Goal: Task Accomplishment & Management: Use online tool/utility

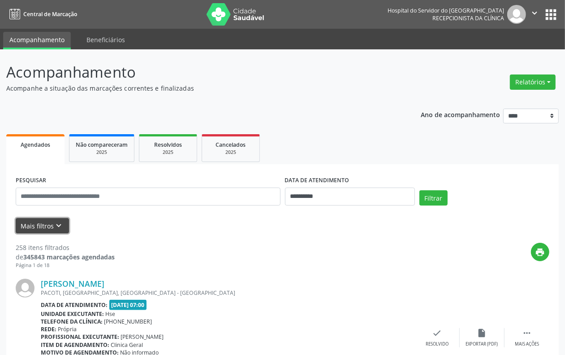
click at [19, 229] on button "Mais filtros keyboard_arrow_down" at bounding box center [42, 226] width 53 height 16
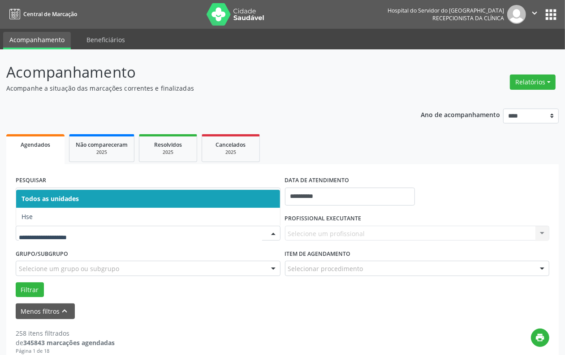
click at [54, 229] on input "text" at bounding box center [141, 238] width 244 height 18
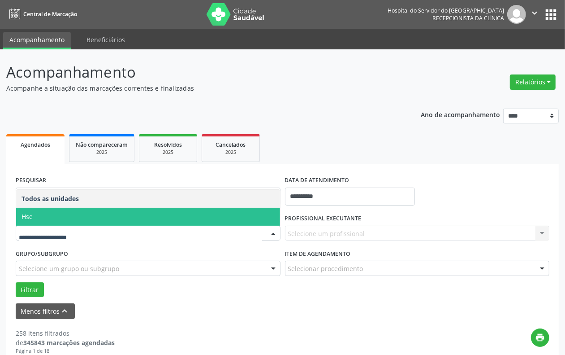
click at [54, 218] on span "Hse" at bounding box center [148, 217] width 264 height 18
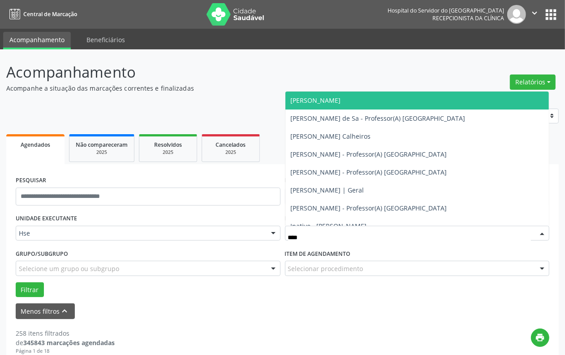
type input "*****"
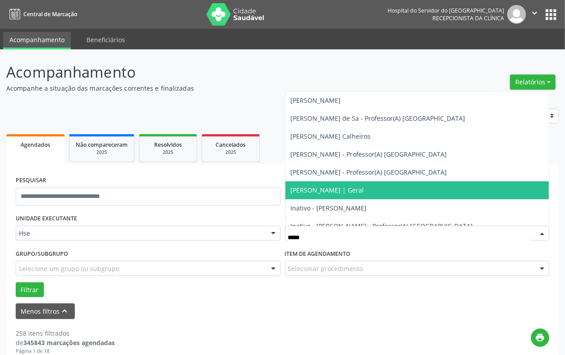
click at [350, 189] on span "[PERSON_NAME] | Geral" at bounding box center [328, 190] width 74 height 9
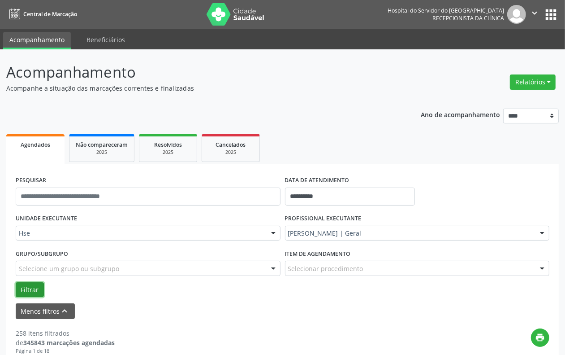
click at [21, 289] on button "Filtrar" at bounding box center [30, 289] width 28 height 15
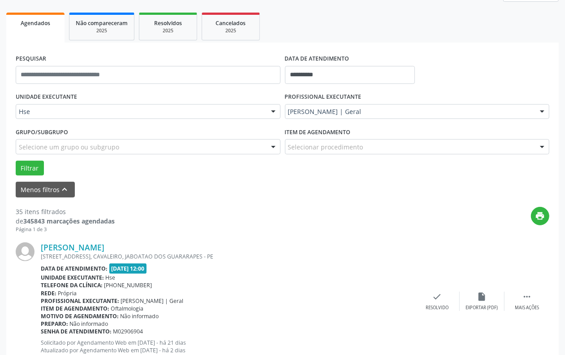
scroll to position [93, 0]
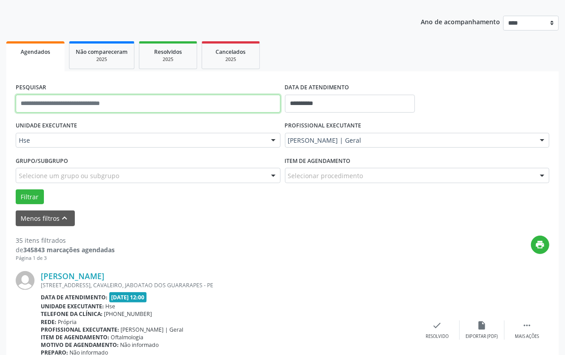
click at [161, 102] on input "text" at bounding box center [148, 104] width 265 height 18
click at [16, 189] on button "Filtrar" at bounding box center [30, 196] width 28 height 15
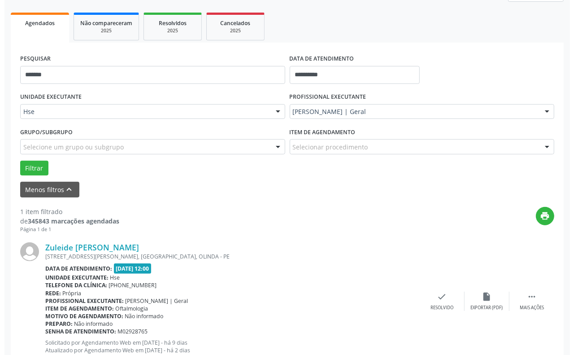
scroll to position [152, 0]
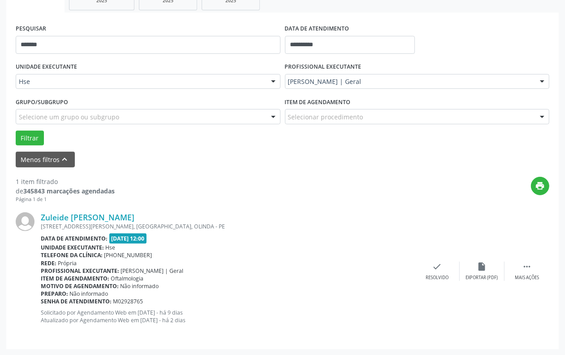
click at [450, 283] on div "Zuleide [PERSON_NAME] [STREET_ADDRESS][PERSON_NAME], [GEOGRAPHIC_DATA], OLINDA …" at bounding box center [283, 271] width 534 height 136
click at [431, 271] on div "check Resolvido" at bounding box center [437, 270] width 45 height 19
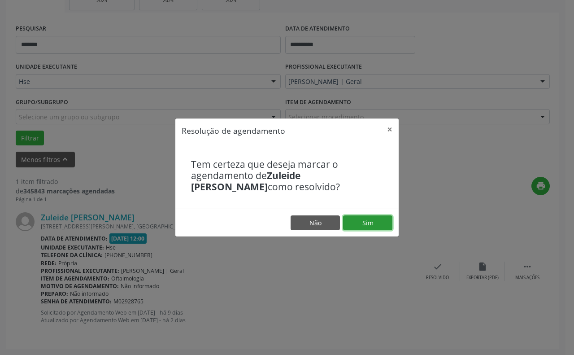
click at [381, 224] on button "Sim" at bounding box center [367, 222] width 49 height 15
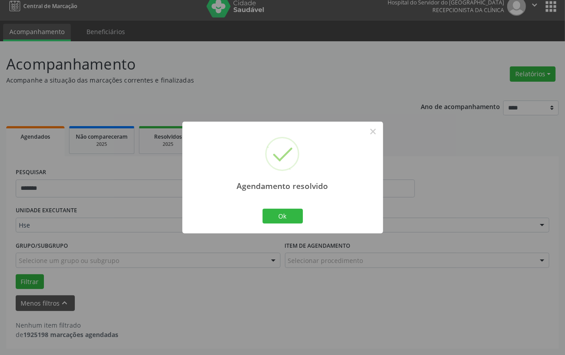
scroll to position [8, 0]
click at [282, 216] on button "Ok" at bounding box center [283, 216] width 40 height 15
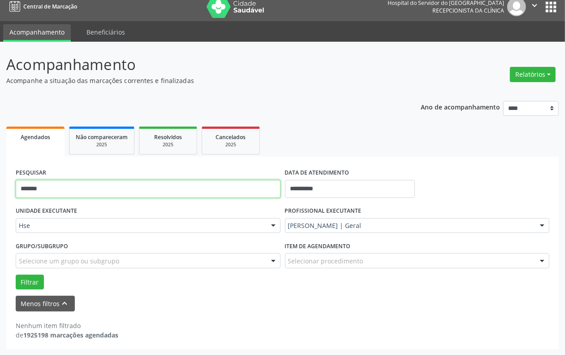
click at [91, 191] on input "*******" at bounding box center [148, 189] width 265 height 18
click at [16, 274] on button "Filtrar" at bounding box center [30, 281] width 28 height 15
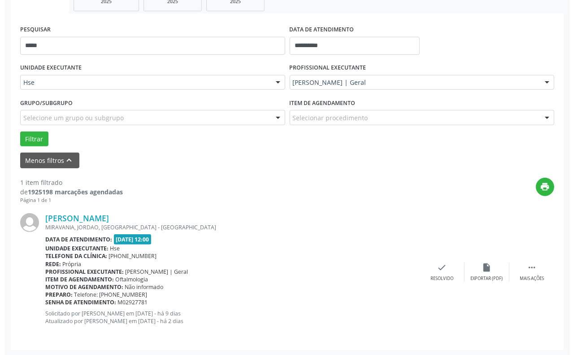
scroll to position [152, 0]
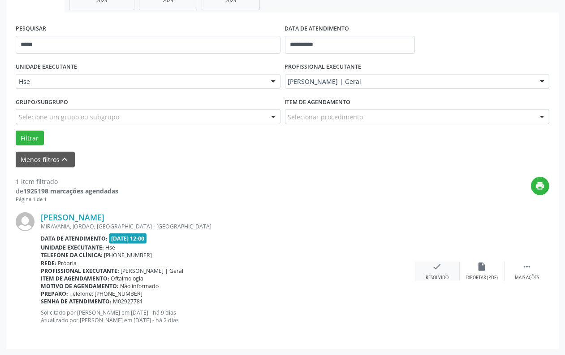
click at [434, 263] on icon "check" at bounding box center [438, 266] width 10 height 10
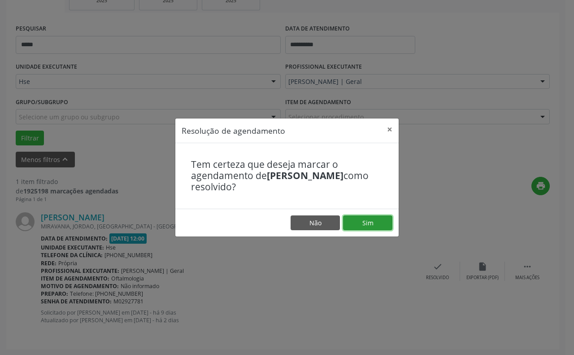
click at [362, 227] on button "Sim" at bounding box center [367, 222] width 49 height 15
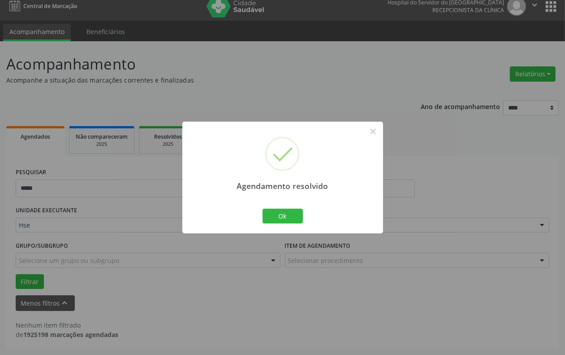
scroll to position [8, 0]
click at [283, 214] on button "Ok" at bounding box center [283, 216] width 40 height 15
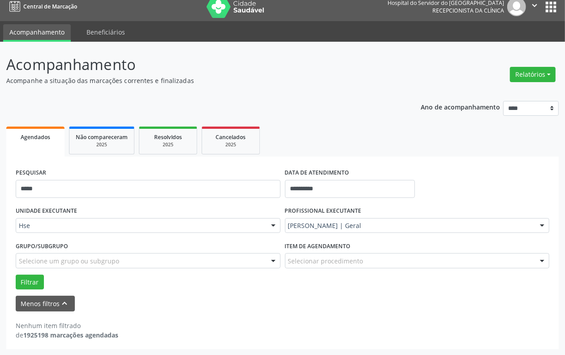
click at [135, 178] on div "PESQUISAR *****" at bounding box center [148, 185] width 270 height 38
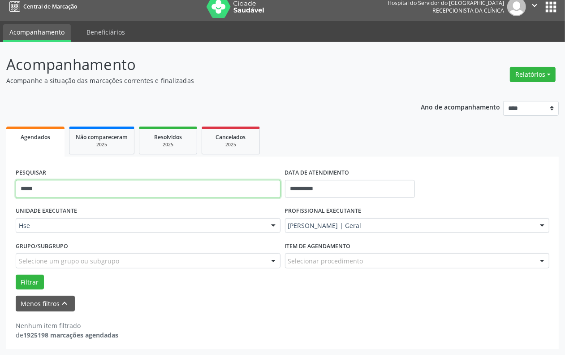
click at [130, 182] on input "*****" at bounding box center [148, 189] width 265 height 18
click at [16, 274] on button "Filtrar" at bounding box center [30, 281] width 28 height 15
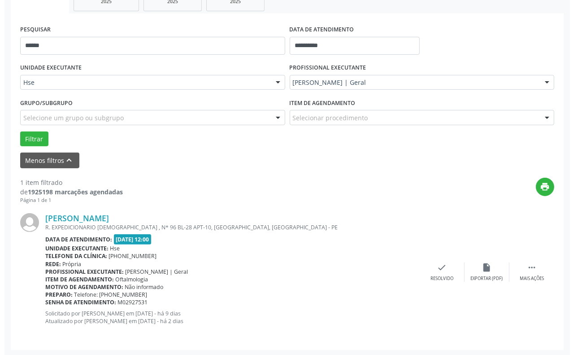
scroll to position [152, 0]
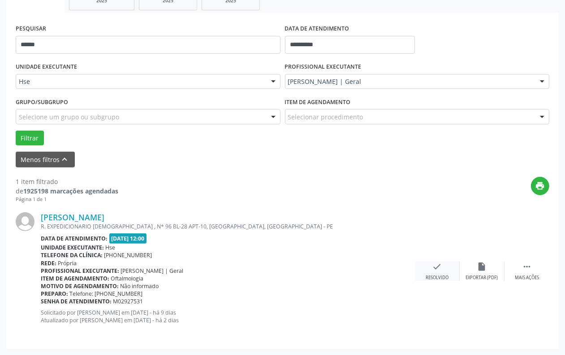
click at [435, 269] on icon "check" at bounding box center [438, 266] width 10 height 10
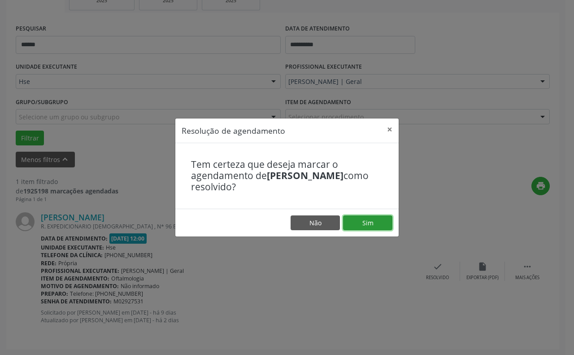
click at [362, 220] on button "Sim" at bounding box center [367, 222] width 49 height 15
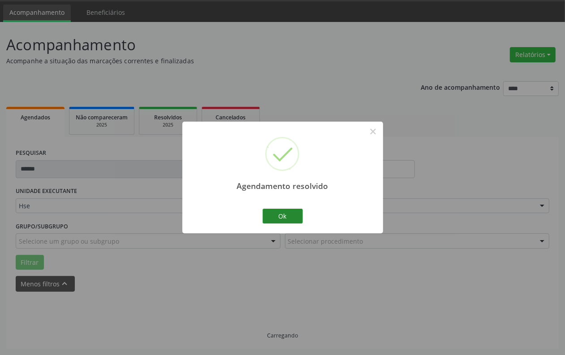
scroll to position [8, 0]
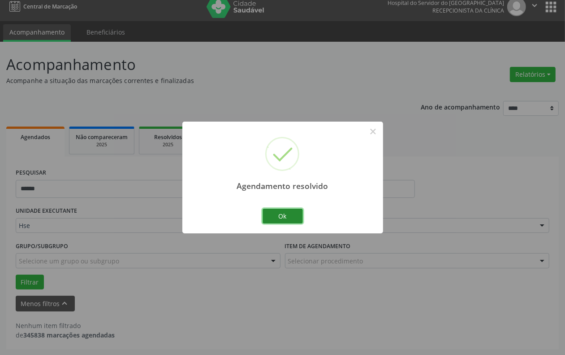
click at [288, 214] on button "Ok" at bounding box center [283, 216] width 40 height 15
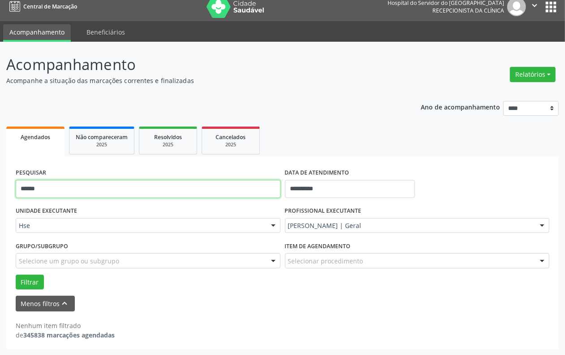
click at [73, 188] on input "******" at bounding box center [148, 189] width 265 height 18
click at [16, 274] on button "Filtrar" at bounding box center [30, 281] width 28 height 15
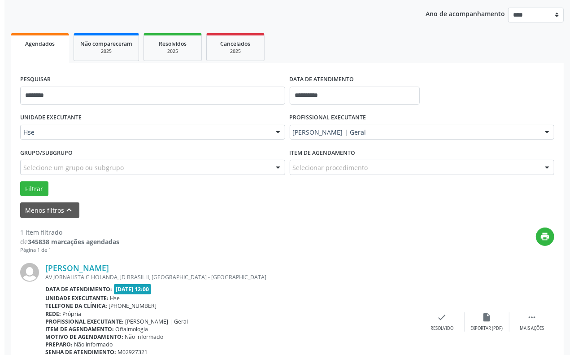
scroll to position [152, 0]
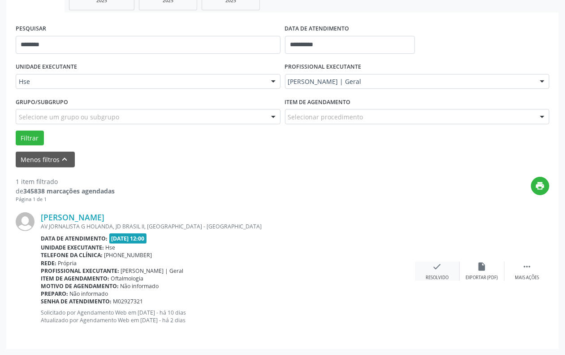
click at [440, 267] on icon "check" at bounding box center [438, 266] width 10 height 10
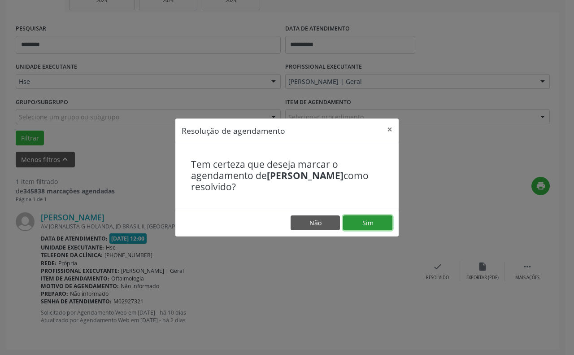
click at [368, 224] on button "Sim" at bounding box center [367, 222] width 49 height 15
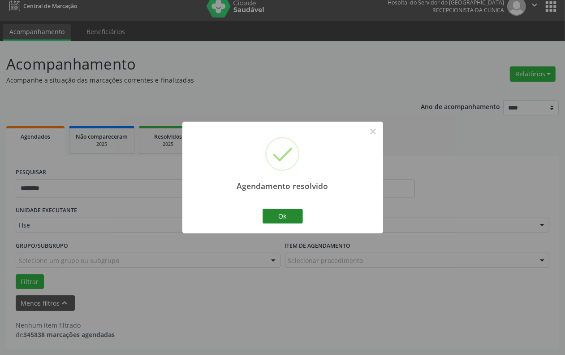
scroll to position [8, 0]
click at [285, 218] on button "Ok" at bounding box center [283, 216] width 40 height 15
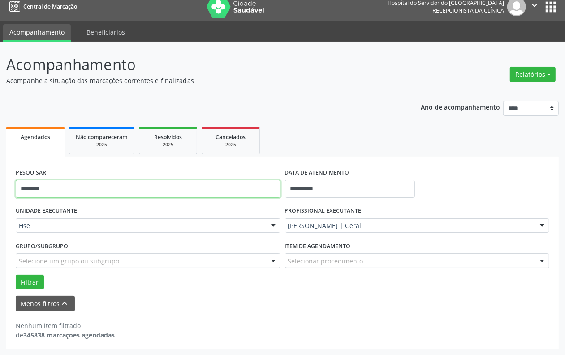
click at [81, 187] on input "********" at bounding box center [148, 189] width 265 height 18
click at [16, 274] on button "Filtrar" at bounding box center [30, 281] width 28 height 15
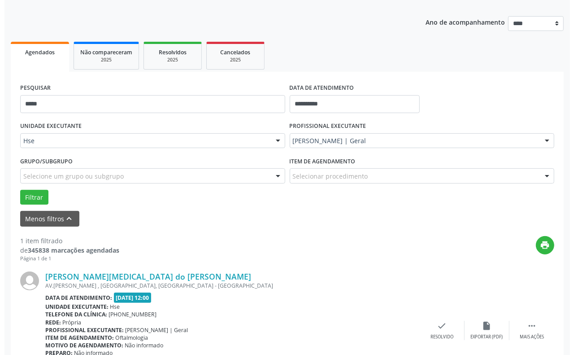
scroll to position [152, 0]
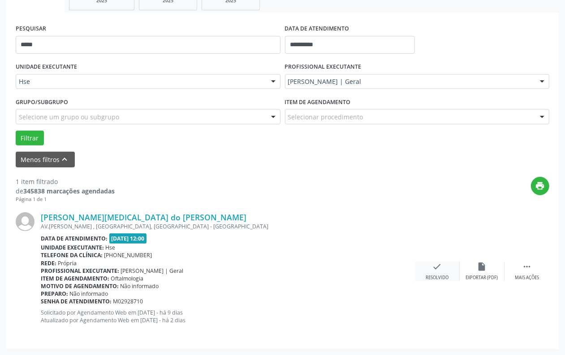
click at [432, 276] on div "Resolvido" at bounding box center [437, 277] width 23 height 6
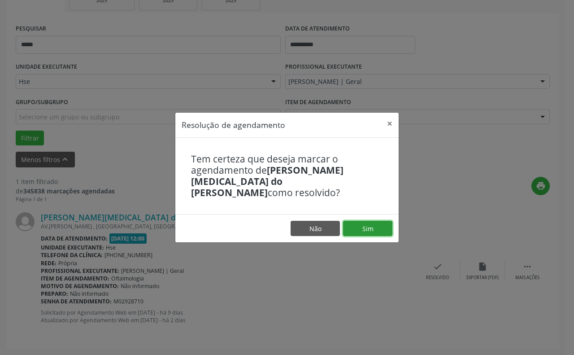
click at [369, 229] on button "Sim" at bounding box center [367, 228] width 49 height 15
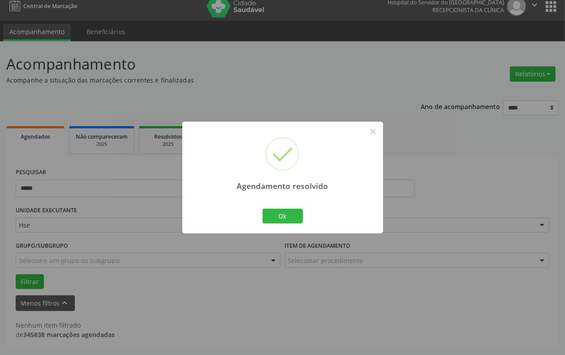
scroll to position [8, 0]
click at [270, 211] on button "Ok" at bounding box center [283, 216] width 40 height 15
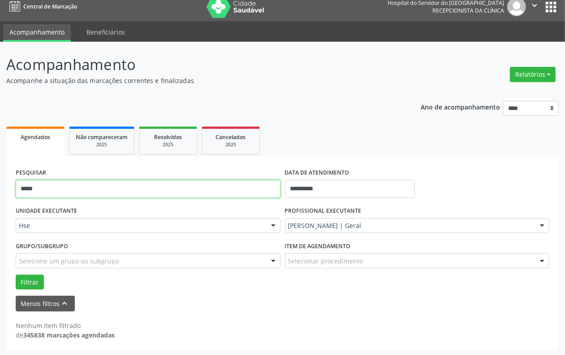
click at [243, 192] on input "*****" at bounding box center [148, 189] width 265 height 18
click at [16, 274] on button "Filtrar" at bounding box center [30, 281] width 28 height 15
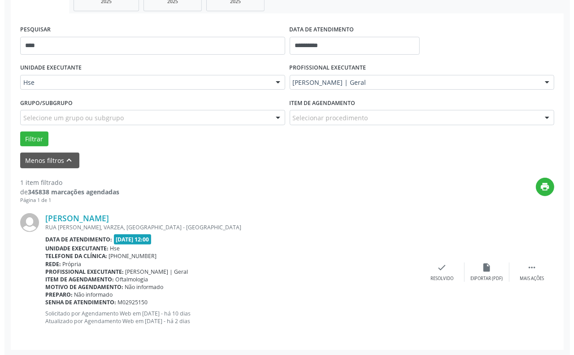
scroll to position [152, 0]
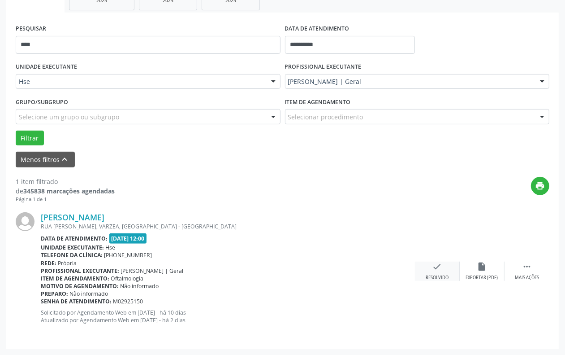
click at [438, 267] on icon "check" at bounding box center [438, 266] width 10 height 10
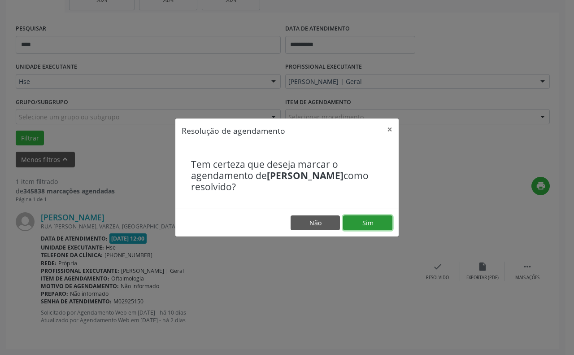
click at [350, 217] on button "Sim" at bounding box center [367, 222] width 49 height 15
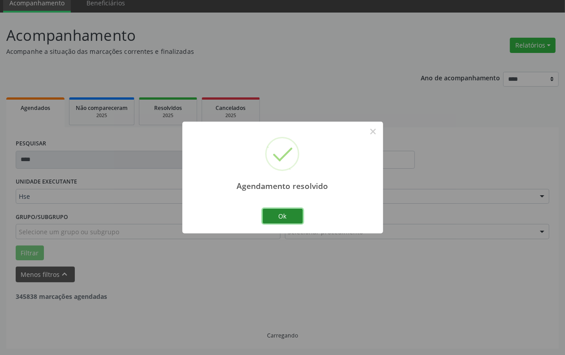
click at [283, 213] on button "Ok" at bounding box center [283, 216] width 40 height 15
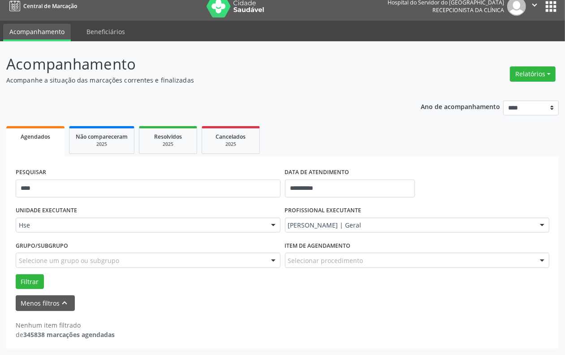
scroll to position [8, 0]
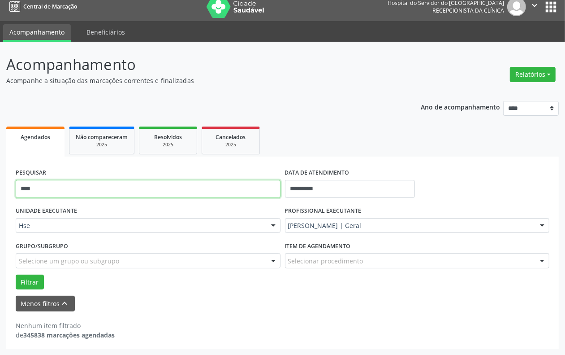
click at [126, 183] on input "****" at bounding box center [148, 189] width 265 height 18
click at [16, 274] on button "Filtrar" at bounding box center [30, 281] width 28 height 15
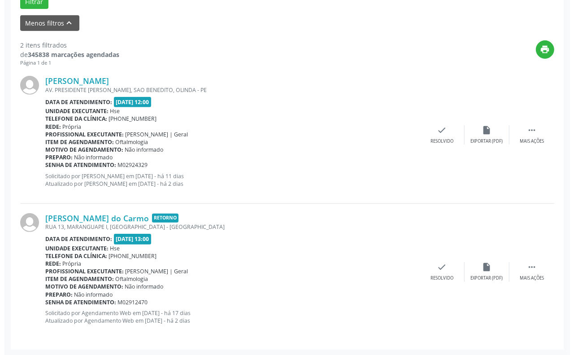
scroll to position [288, 0]
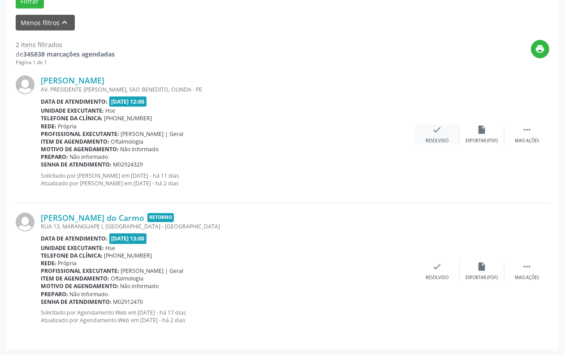
click at [431, 131] on div "check Resolvido" at bounding box center [437, 134] width 45 height 19
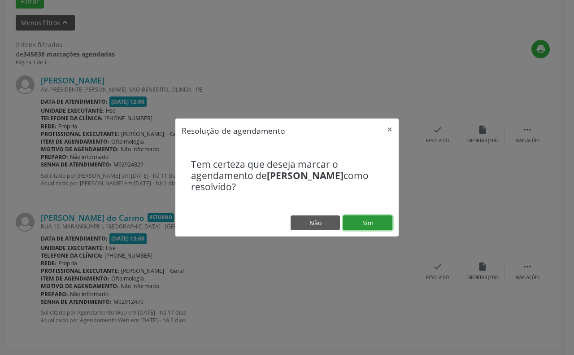
click at [360, 218] on button "Sim" at bounding box center [367, 222] width 49 height 15
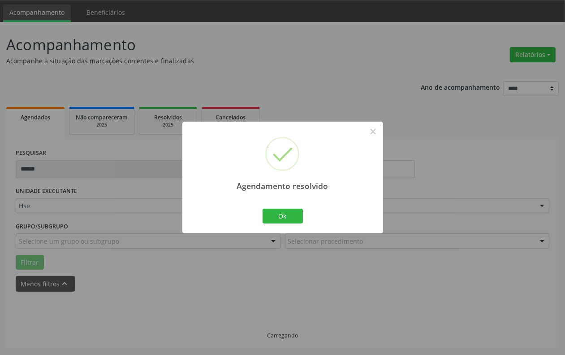
scroll to position [152, 0]
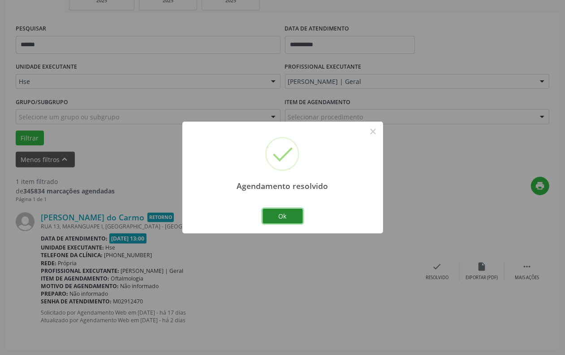
click at [299, 213] on button "Ok" at bounding box center [283, 216] width 40 height 15
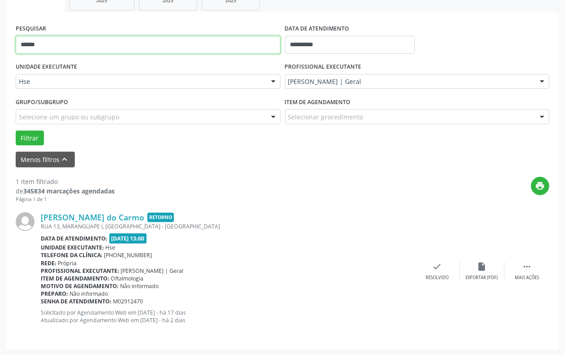
click at [92, 41] on input "******" at bounding box center [148, 45] width 265 height 18
click at [16, 130] on button "Filtrar" at bounding box center [30, 137] width 28 height 15
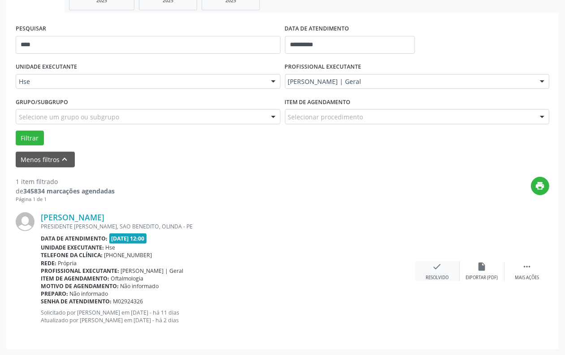
click at [441, 269] on icon "check" at bounding box center [438, 266] width 10 height 10
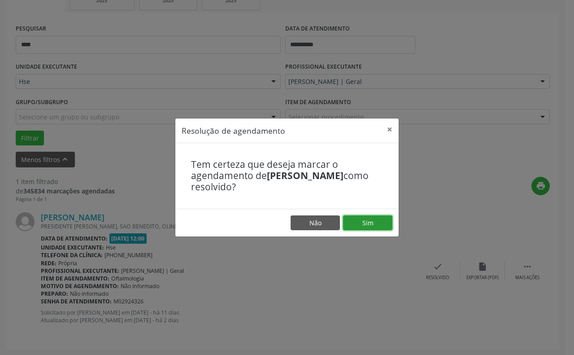
click at [360, 221] on button "Sim" at bounding box center [367, 222] width 49 height 15
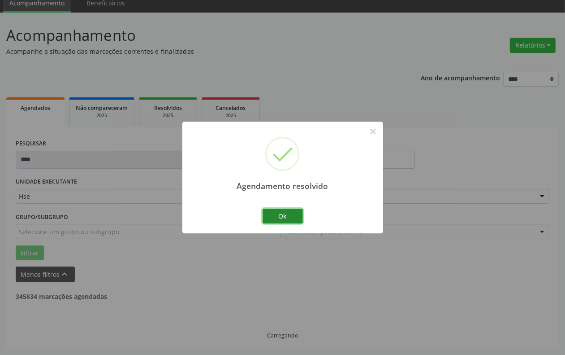
click at [277, 214] on button "Ok" at bounding box center [283, 216] width 40 height 15
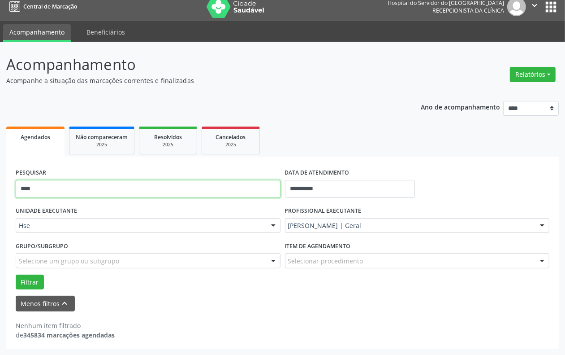
click at [144, 180] on input "****" at bounding box center [148, 189] width 265 height 18
click at [16, 274] on button "Filtrar" at bounding box center [30, 281] width 28 height 15
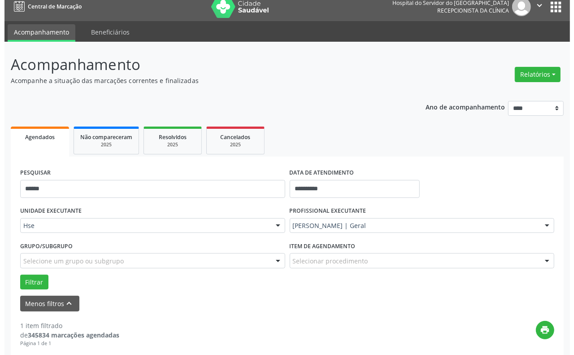
scroll to position [152, 0]
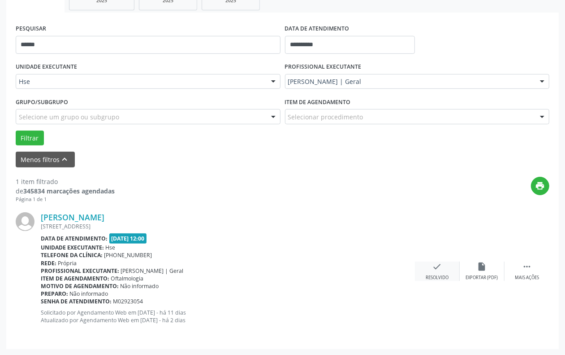
click at [438, 270] on icon "check" at bounding box center [438, 266] width 10 height 10
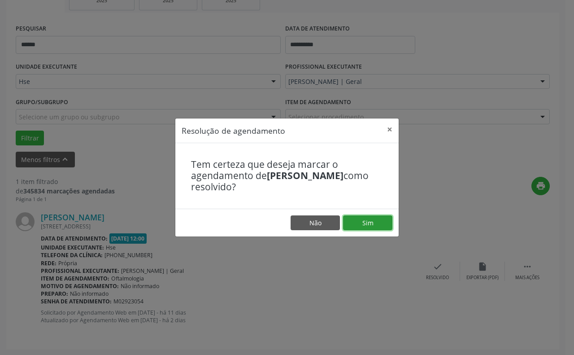
click at [347, 221] on button "Sim" at bounding box center [367, 222] width 49 height 15
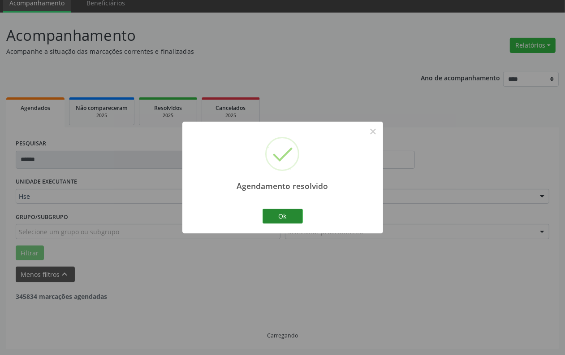
scroll to position [8, 0]
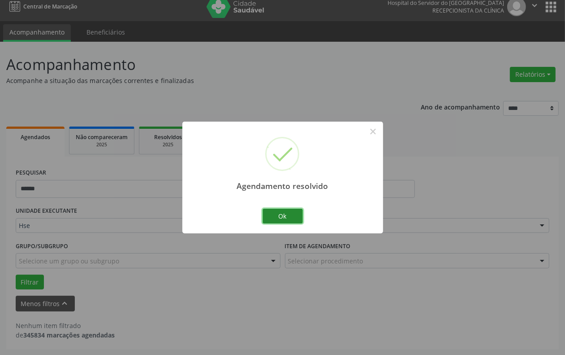
click at [289, 215] on button "Ok" at bounding box center [283, 216] width 40 height 15
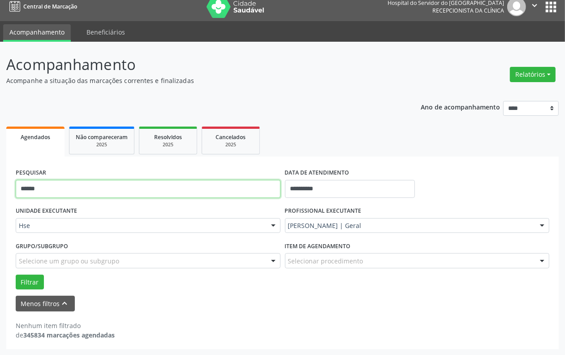
click at [196, 195] on input "******" at bounding box center [148, 189] width 265 height 18
click at [16, 274] on button "Filtrar" at bounding box center [30, 281] width 28 height 15
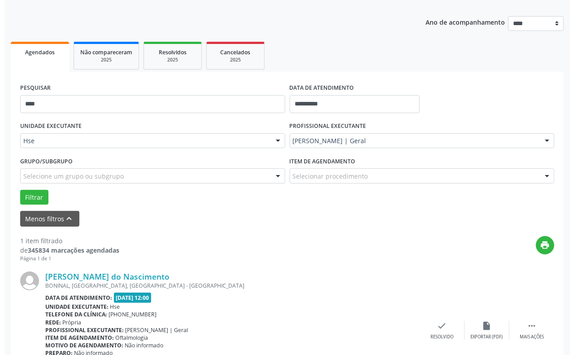
scroll to position [152, 0]
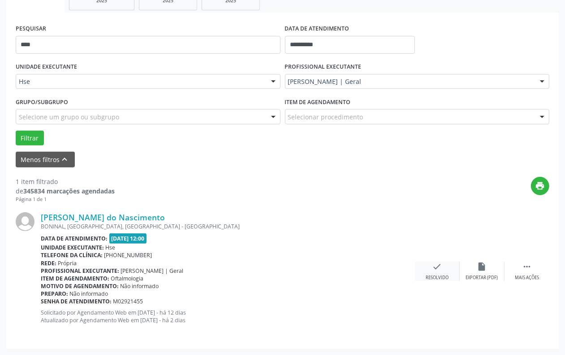
click at [433, 270] on icon "check" at bounding box center [438, 266] width 10 height 10
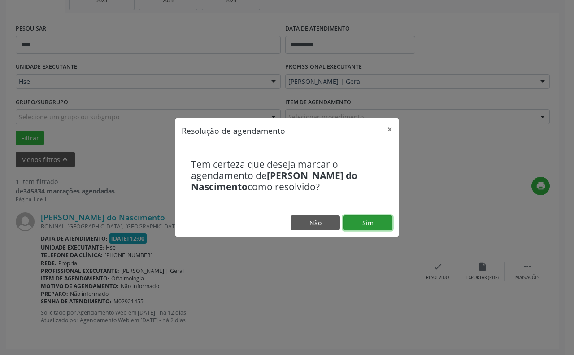
click at [360, 218] on button "Sim" at bounding box center [367, 222] width 49 height 15
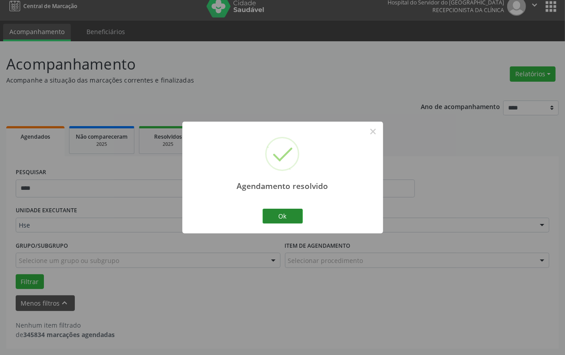
scroll to position [8, 0]
click at [280, 216] on button "Ok" at bounding box center [283, 216] width 40 height 15
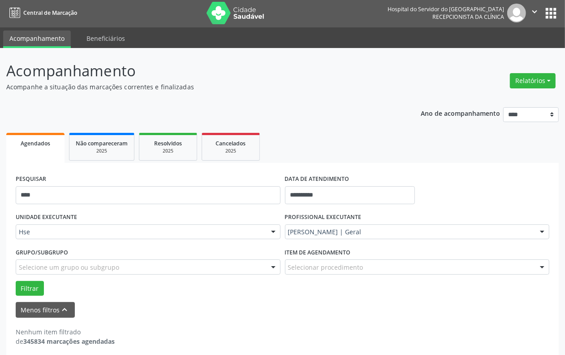
scroll to position [0, 0]
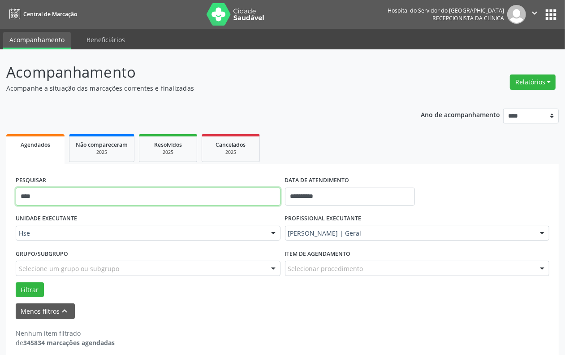
click at [119, 194] on input "****" at bounding box center [148, 196] width 265 height 18
click at [16, 282] on button "Filtrar" at bounding box center [30, 289] width 28 height 15
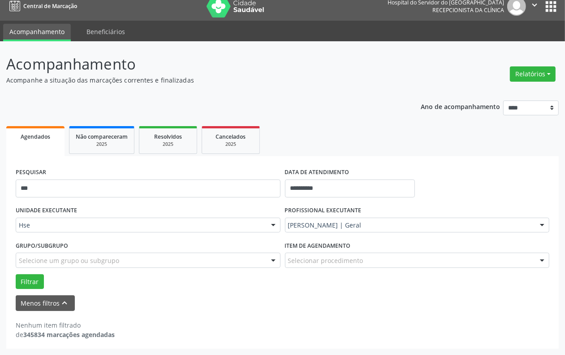
scroll to position [8, 0]
click at [59, 176] on div "PESQUISAR ***" at bounding box center [148, 185] width 270 height 38
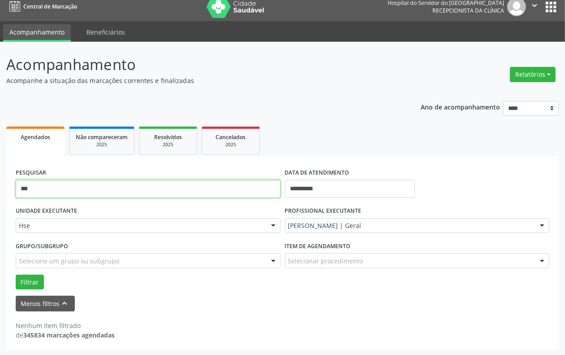
click at [58, 184] on input "***" at bounding box center [148, 189] width 265 height 18
type input "******"
click at [16, 274] on button "Filtrar" at bounding box center [30, 281] width 28 height 15
click at [65, 190] on input "******" at bounding box center [148, 189] width 265 height 18
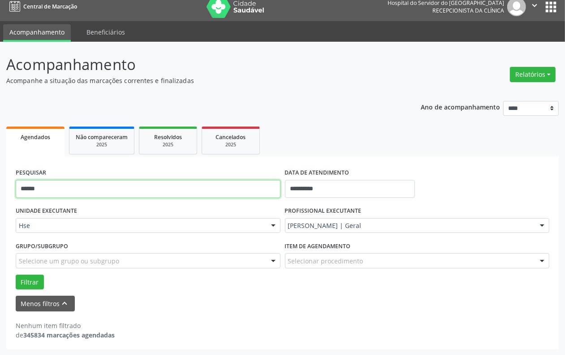
click at [65, 190] on input "******" at bounding box center [148, 189] width 265 height 18
click at [16, 274] on button "Filtrar" at bounding box center [30, 281] width 28 height 15
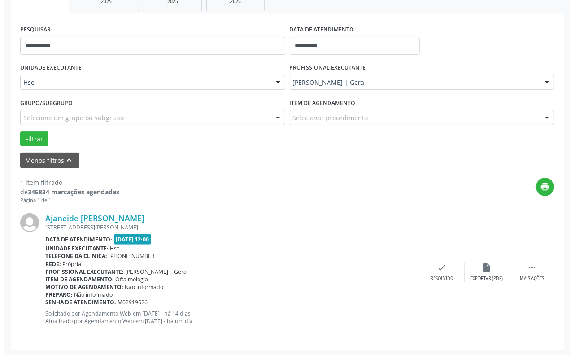
scroll to position [152, 0]
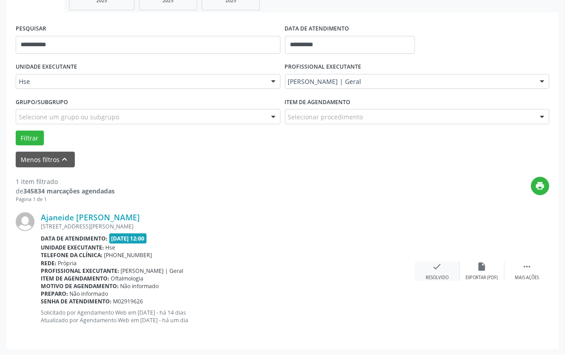
click at [438, 261] on icon "check" at bounding box center [438, 266] width 10 height 10
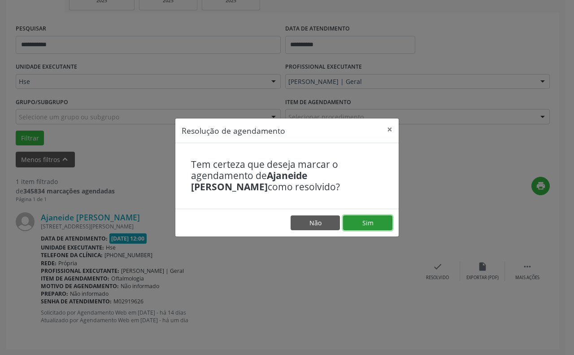
click at [372, 220] on button "Sim" at bounding box center [367, 222] width 49 height 15
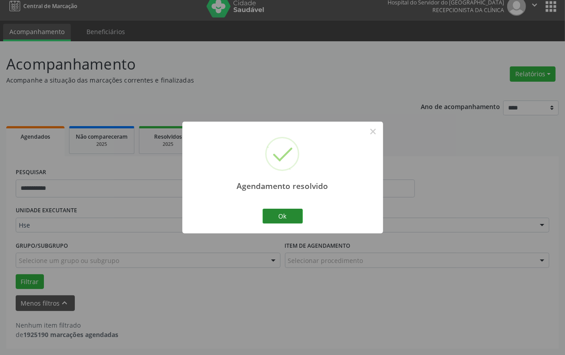
scroll to position [8, 0]
click at [283, 215] on button "Ok" at bounding box center [283, 216] width 40 height 15
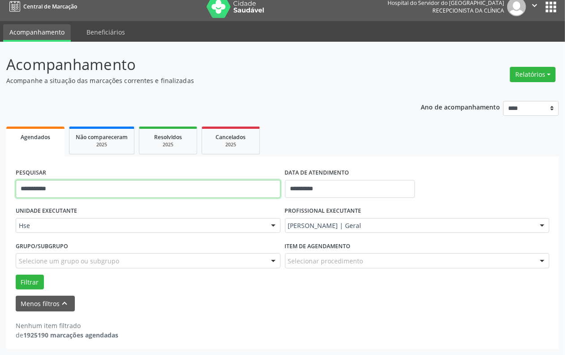
click at [133, 192] on input "**********" at bounding box center [148, 189] width 265 height 18
click at [16, 274] on button "Filtrar" at bounding box center [30, 281] width 28 height 15
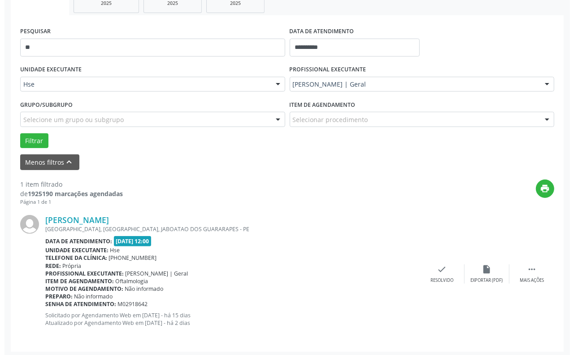
scroll to position [152, 0]
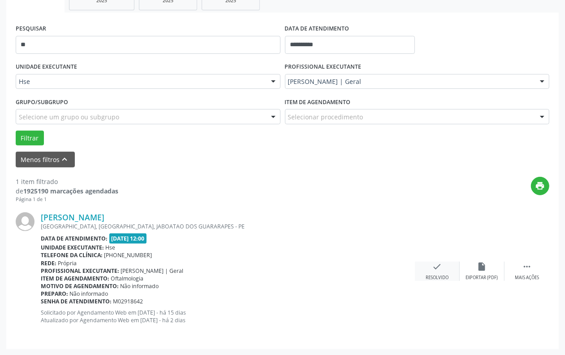
click at [446, 268] on div "check Resolvido" at bounding box center [437, 270] width 45 height 19
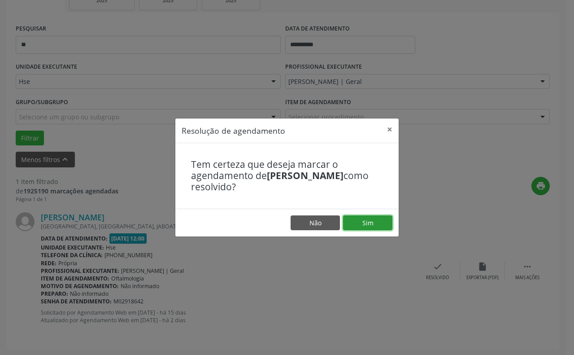
click at [354, 225] on button "Sim" at bounding box center [367, 222] width 49 height 15
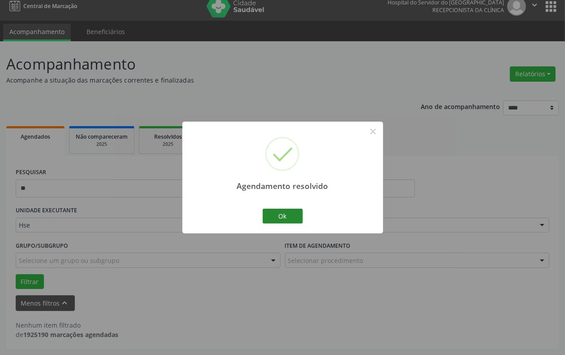
scroll to position [8, 0]
click at [298, 215] on button "Ok" at bounding box center [283, 216] width 40 height 15
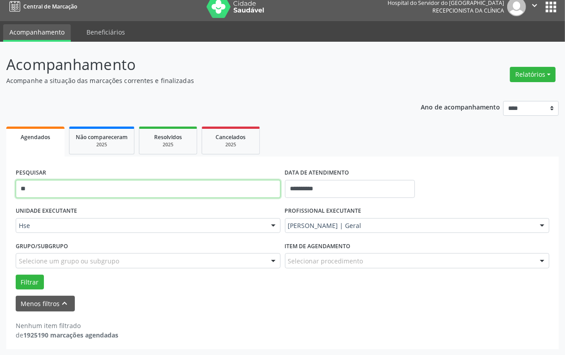
click at [191, 189] on input "**" at bounding box center [148, 189] width 265 height 18
click at [16, 274] on button "Filtrar" at bounding box center [30, 281] width 28 height 15
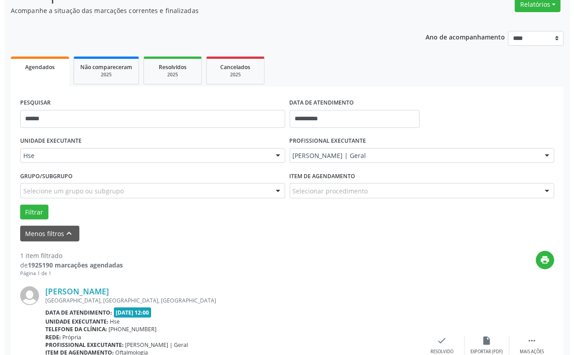
scroll to position [152, 0]
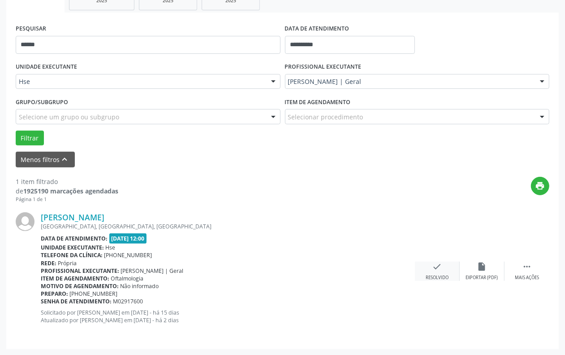
click at [425, 274] on div "check Resolvido" at bounding box center [437, 270] width 45 height 19
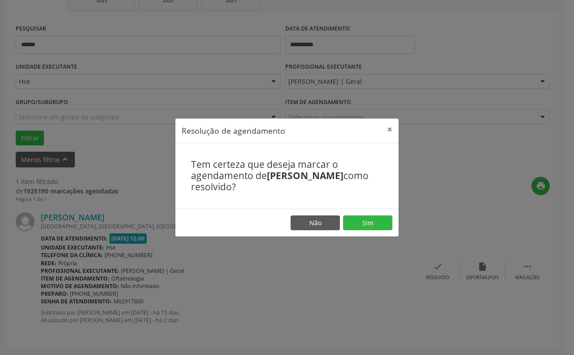
click at [371, 230] on footer "Não Sim" at bounding box center [286, 223] width 223 height 28
click at [371, 223] on button "Sim" at bounding box center [367, 222] width 49 height 15
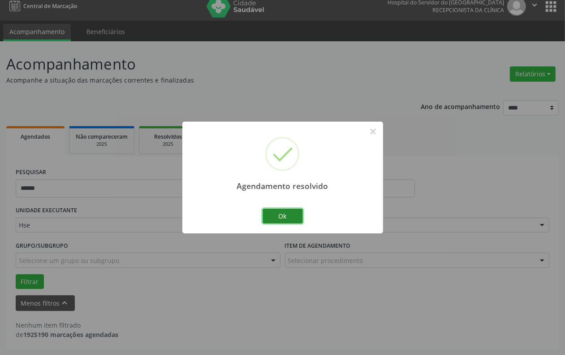
scroll to position [8, 0]
click at [283, 214] on button "Ok" at bounding box center [283, 216] width 40 height 15
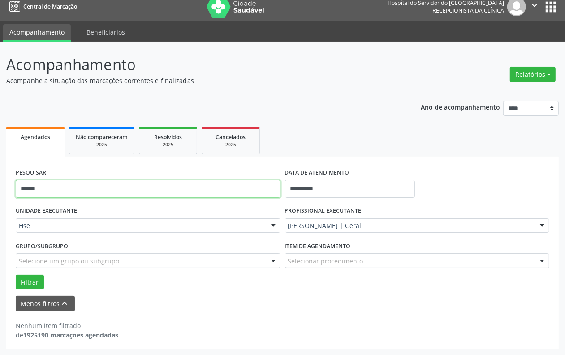
click at [138, 181] on input "******" at bounding box center [148, 189] width 265 height 18
click at [137, 181] on input "******" at bounding box center [148, 189] width 265 height 18
click at [16, 274] on button "Filtrar" at bounding box center [30, 281] width 28 height 15
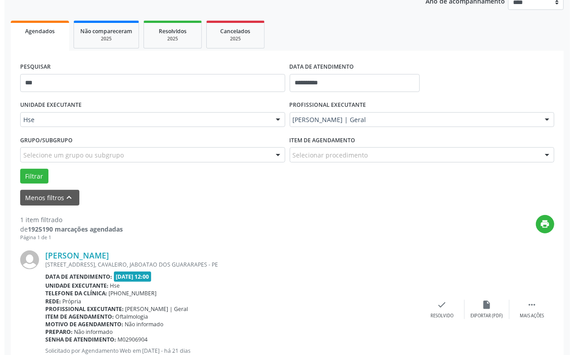
scroll to position [152, 0]
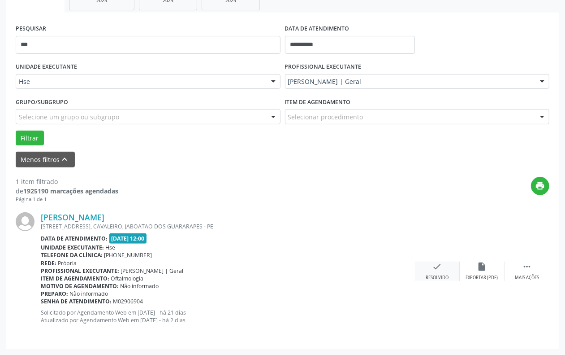
click at [448, 270] on div "check Resolvido" at bounding box center [437, 270] width 45 height 19
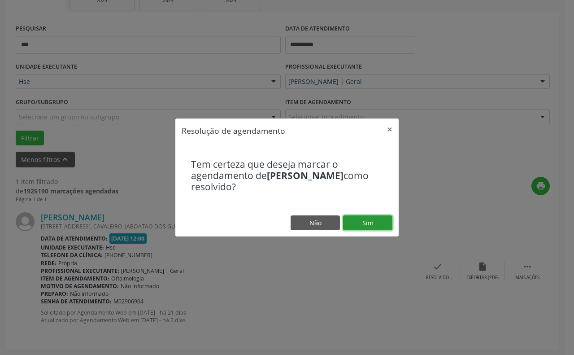
click at [381, 225] on button "Sim" at bounding box center [367, 222] width 49 height 15
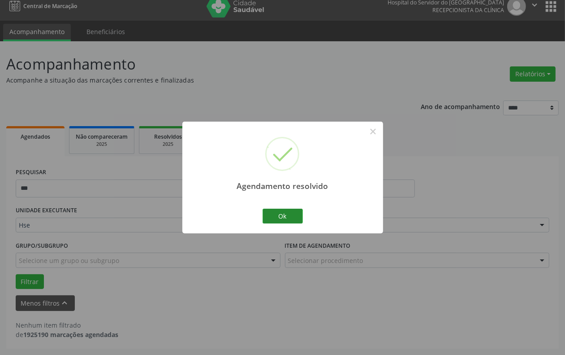
scroll to position [8, 0]
click at [285, 216] on button "Ok" at bounding box center [283, 216] width 40 height 15
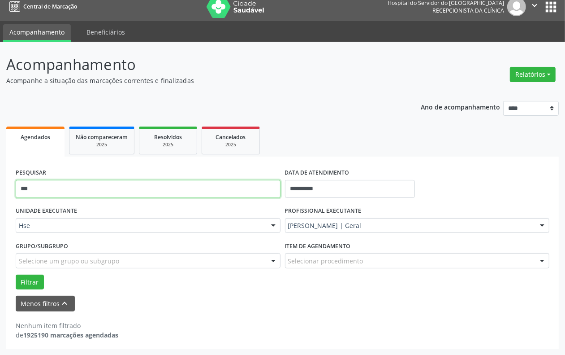
click at [156, 190] on input "***" at bounding box center [148, 189] width 265 height 18
click at [16, 274] on button "Filtrar" at bounding box center [30, 281] width 28 height 15
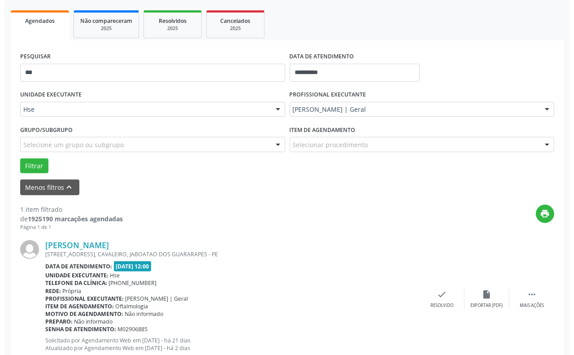
scroll to position [152, 0]
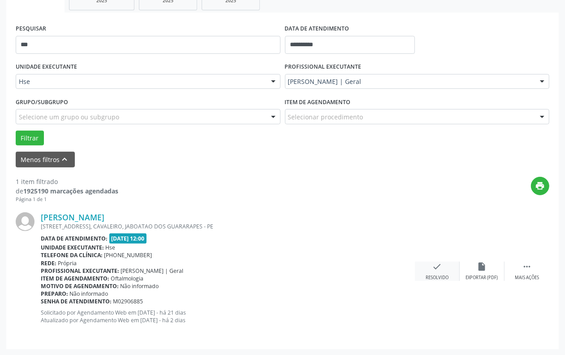
click at [425, 267] on div "check Resolvido" at bounding box center [437, 270] width 45 height 19
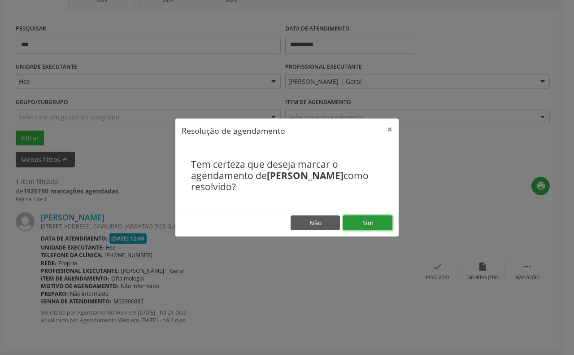
click at [369, 221] on button "Sim" at bounding box center [367, 222] width 49 height 15
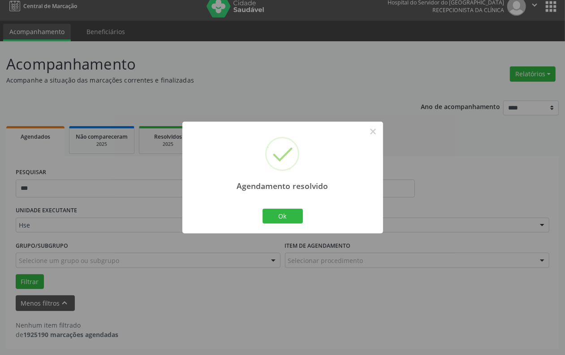
scroll to position [8, 0]
click at [288, 209] on button "Ok" at bounding box center [283, 216] width 40 height 15
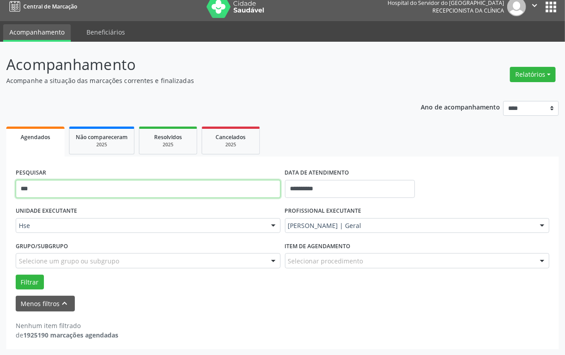
click at [222, 180] on input "***" at bounding box center [148, 189] width 265 height 18
click at [16, 274] on button "Filtrar" at bounding box center [30, 281] width 28 height 15
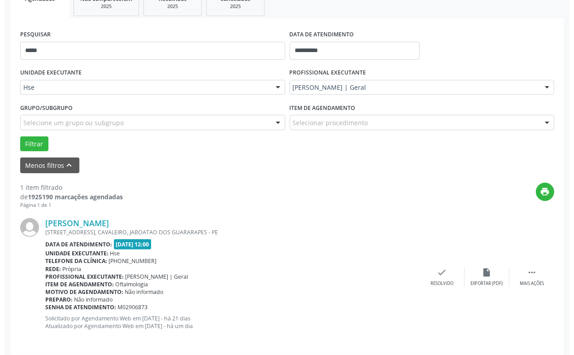
scroll to position [152, 0]
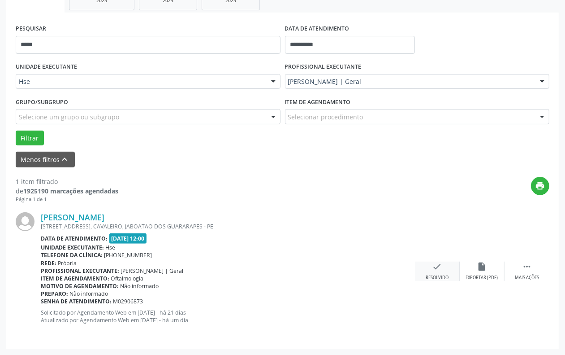
click at [435, 265] on icon "check" at bounding box center [438, 266] width 10 height 10
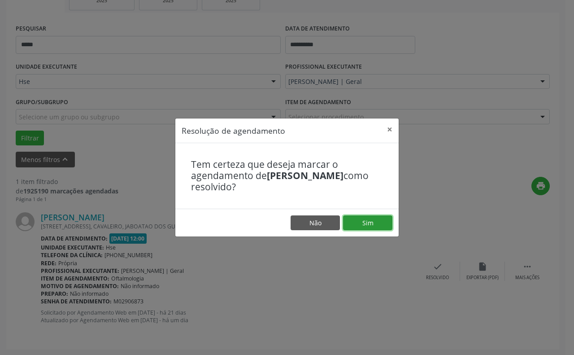
click at [377, 215] on button "Sim" at bounding box center [367, 222] width 49 height 15
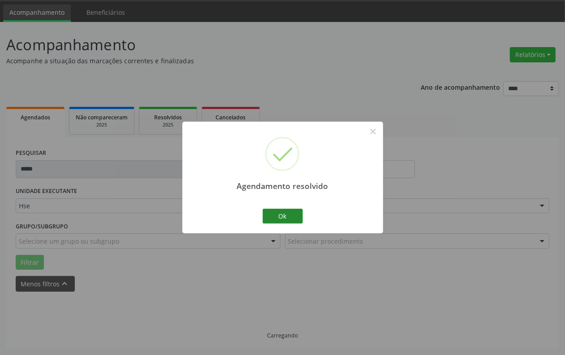
scroll to position [8, 0]
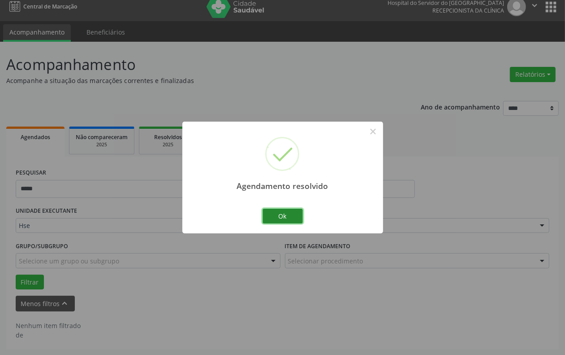
click at [295, 216] on button "Ok" at bounding box center [283, 216] width 40 height 15
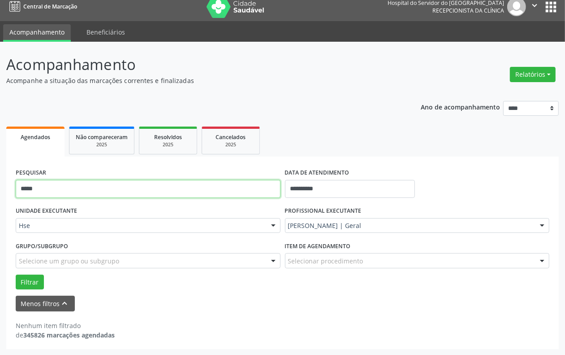
click at [185, 196] on input "*****" at bounding box center [148, 189] width 265 height 18
click at [16, 274] on button "Filtrar" at bounding box center [30, 281] width 28 height 15
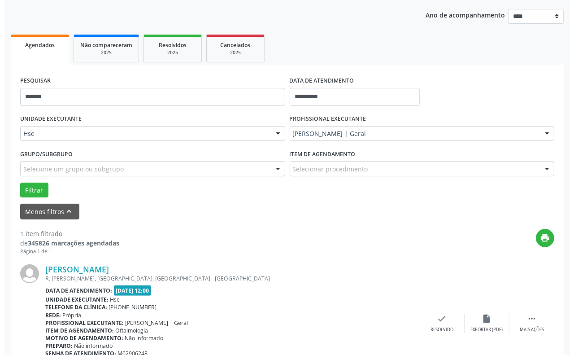
scroll to position [152, 0]
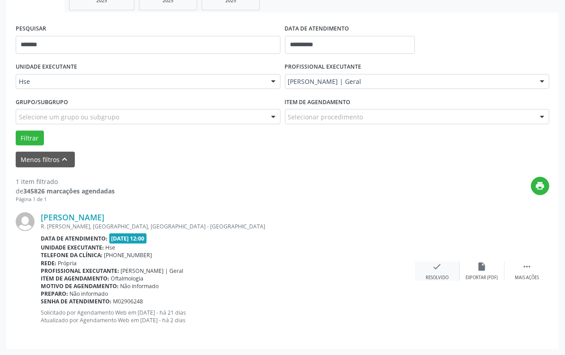
click at [434, 270] on icon "check" at bounding box center [438, 266] width 10 height 10
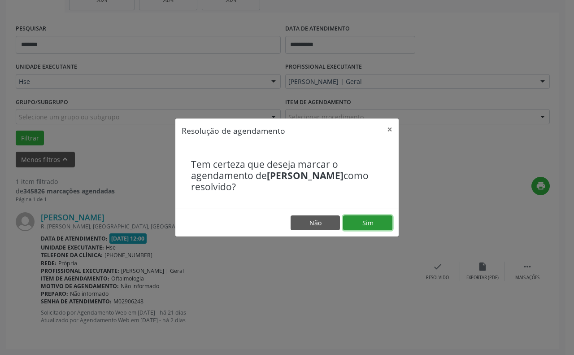
click at [359, 226] on button "Sim" at bounding box center [367, 222] width 49 height 15
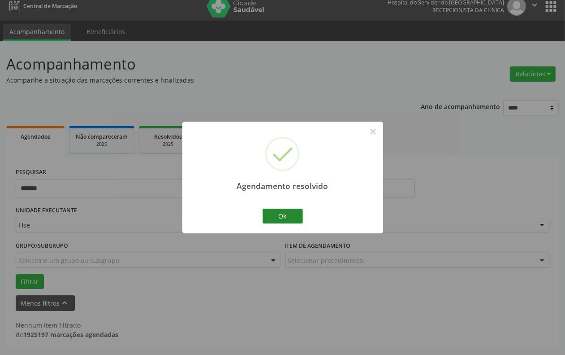
scroll to position [8, 0]
click at [279, 216] on button "Ok" at bounding box center [283, 216] width 40 height 15
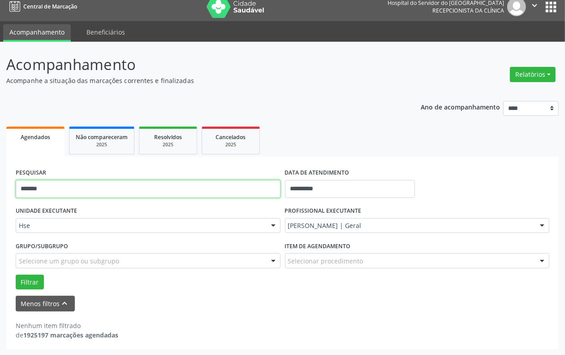
click at [211, 190] on input "*******" at bounding box center [148, 189] width 265 height 18
click at [16, 274] on button "Filtrar" at bounding box center [30, 281] width 28 height 15
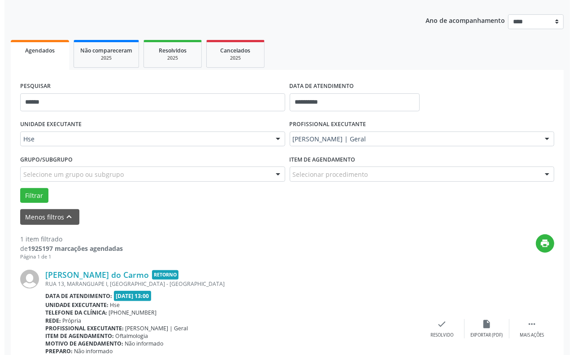
scroll to position [152, 0]
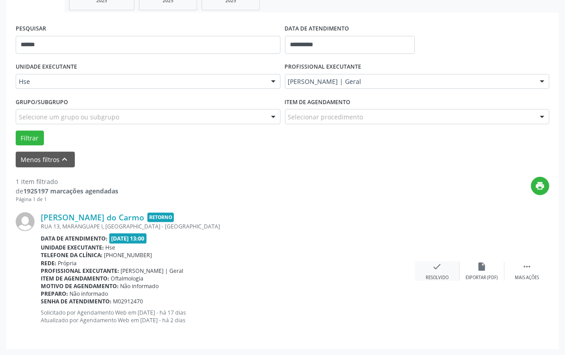
click at [443, 270] on div "check Resolvido" at bounding box center [437, 270] width 45 height 19
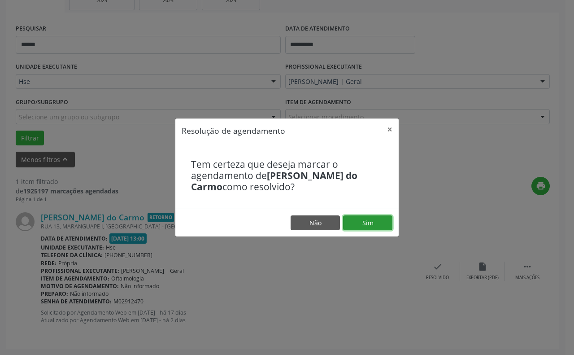
click at [379, 222] on button "Sim" at bounding box center [367, 222] width 49 height 15
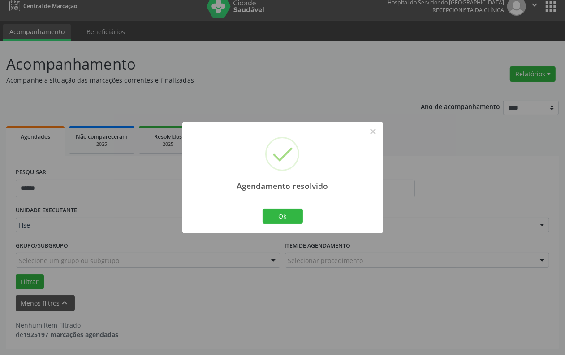
scroll to position [8, 0]
click at [294, 218] on button "Ok" at bounding box center [283, 216] width 40 height 15
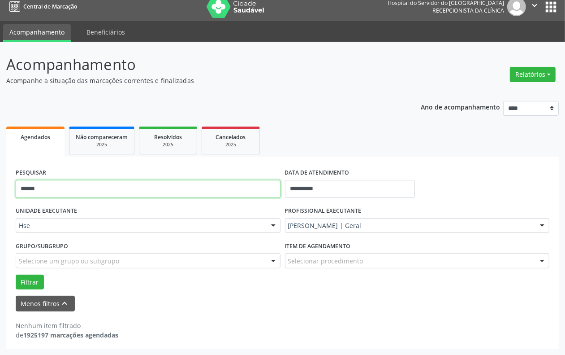
click at [184, 196] on input "******" at bounding box center [148, 189] width 265 height 18
click at [16, 274] on button "Filtrar" at bounding box center [30, 281] width 28 height 15
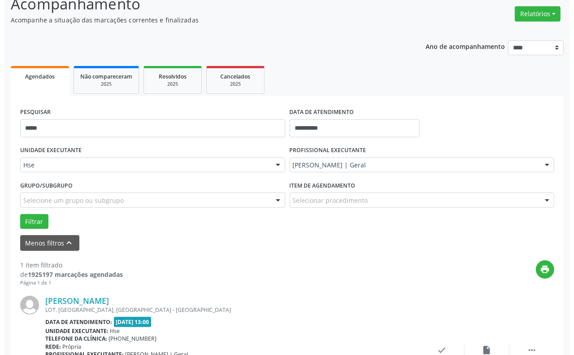
scroll to position [152, 0]
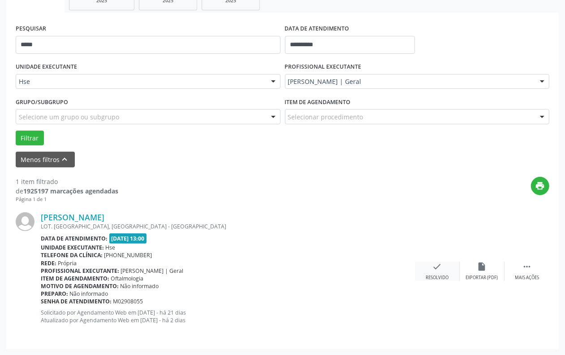
click at [434, 262] on icon "check" at bounding box center [438, 266] width 10 height 10
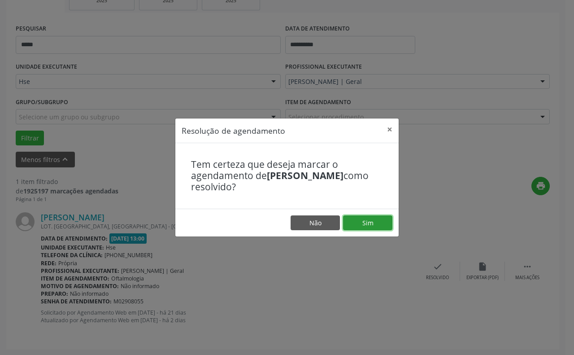
click at [380, 220] on button "Sim" at bounding box center [367, 222] width 49 height 15
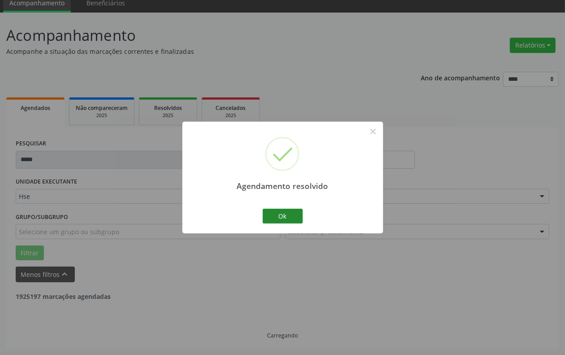
scroll to position [8, 0]
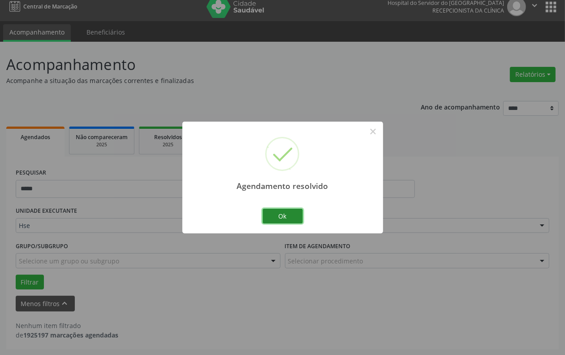
click at [281, 213] on button "Ok" at bounding box center [283, 216] width 40 height 15
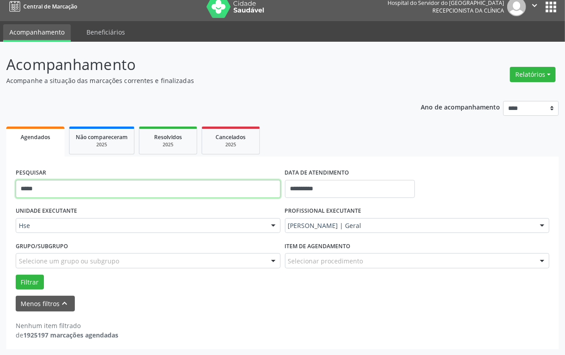
click at [247, 195] on input "*****" at bounding box center [148, 189] width 265 height 18
type input "*"
click at [16, 274] on button "Filtrar" at bounding box center [30, 281] width 28 height 15
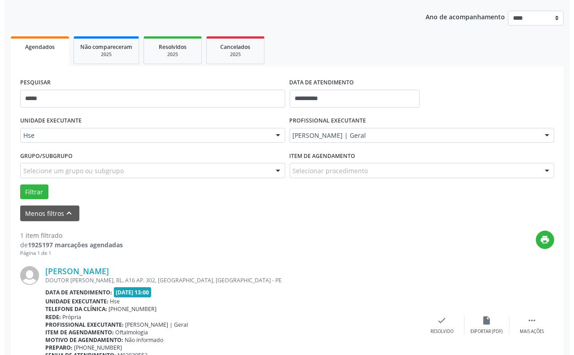
scroll to position [152, 0]
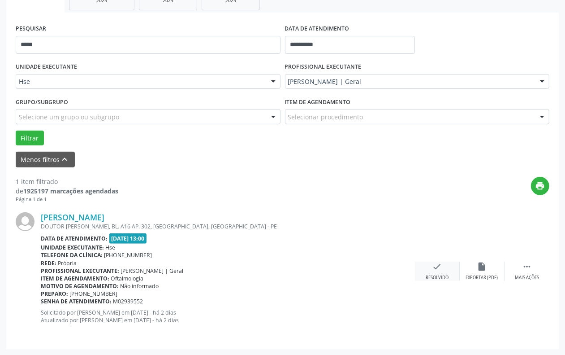
click at [429, 274] on div "check Resolvido" at bounding box center [437, 270] width 45 height 19
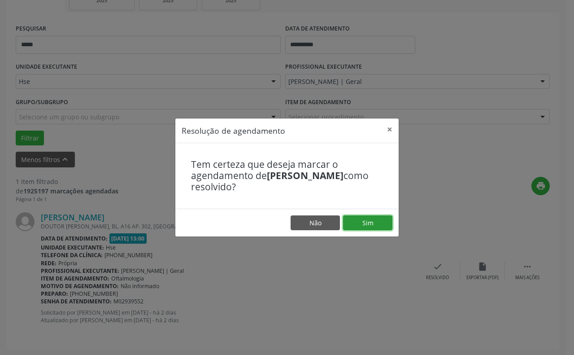
click at [376, 219] on button "Sim" at bounding box center [367, 222] width 49 height 15
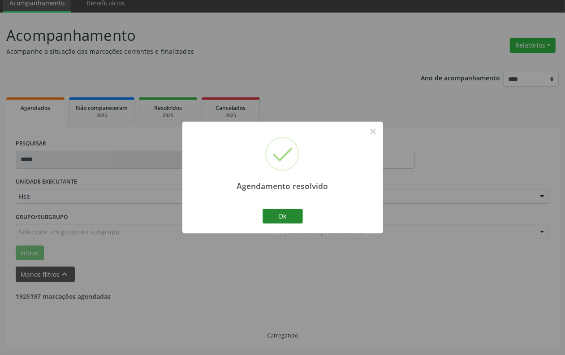
scroll to position [8, 0]
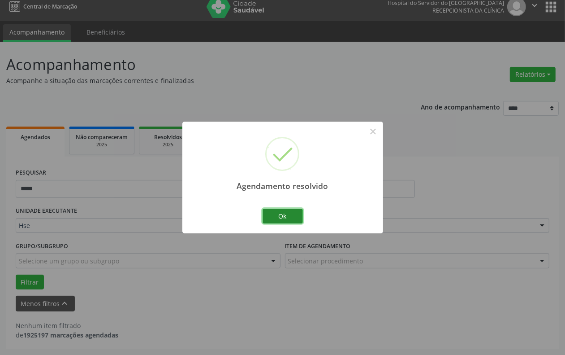
click at [290, 213] on button "Ok" at bounding box center [283, 216] width 40 height 15
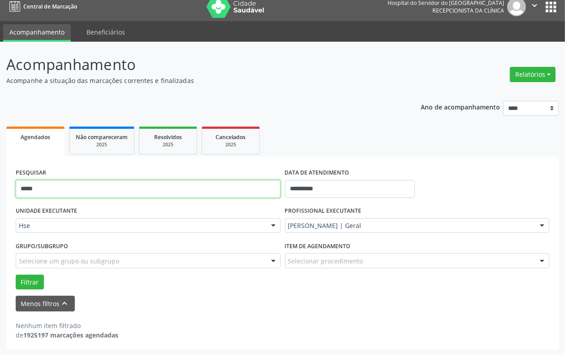
click at [123, 189] on input "*****" at bounding box center [148, 189] width 265 height 18
click at [16, 274] on button "Filtrar" at bounding box center [30, 281] width 28 height 15
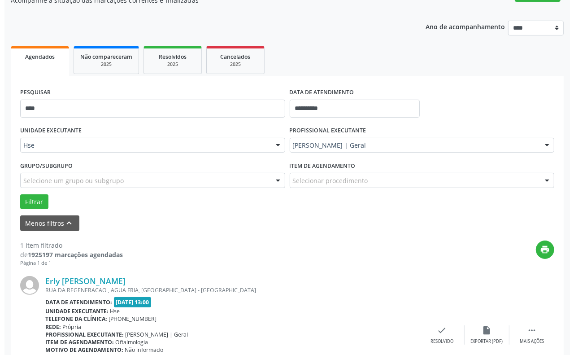
scroll to position [152, 0]
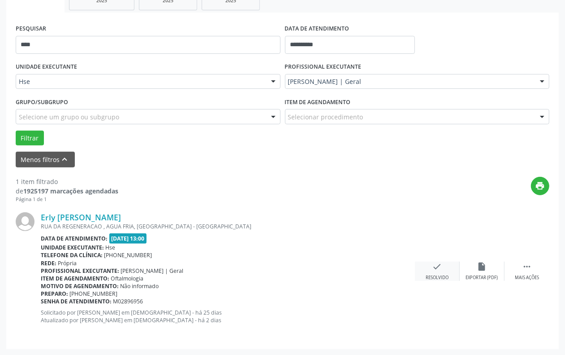
click at [433, 272] on div "check Resolvido" at bounding box center [437, 270] width 45 height 19
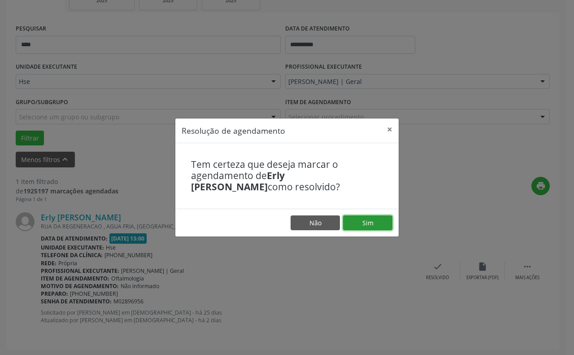
click at [370, 221] on button "Sim" at bounding box center [367, 222] width 49 height 15
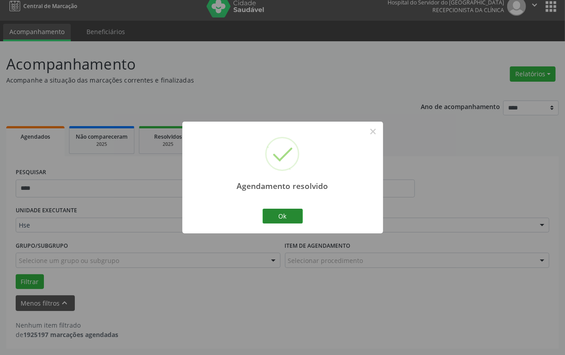
scroll to position [8, 0]
click at [295, 214] on button "Ok" at bounding box center [283, 216] width 40 height 15
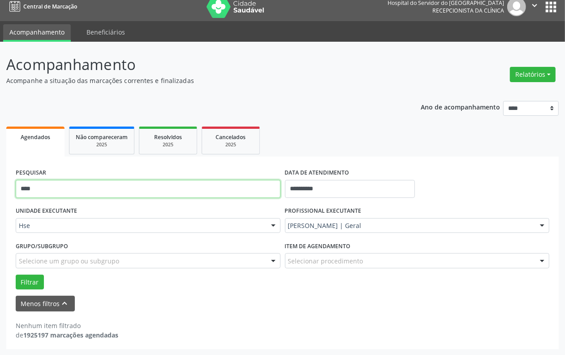
click at [222, 185] on input "****" at bounding box center [148, 189] width 265 height 18
click at [16, 274] on button "Filtrar" at bounding box center [30, 281] width 28 height 15
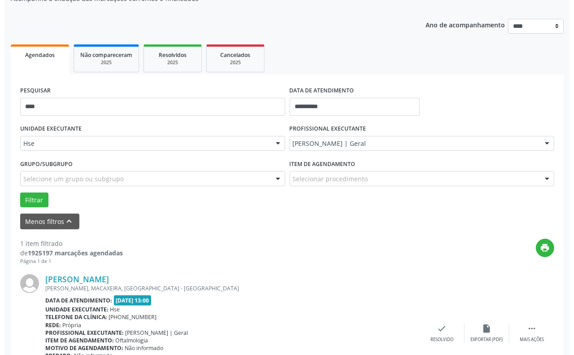
scroll to position [152, 0]
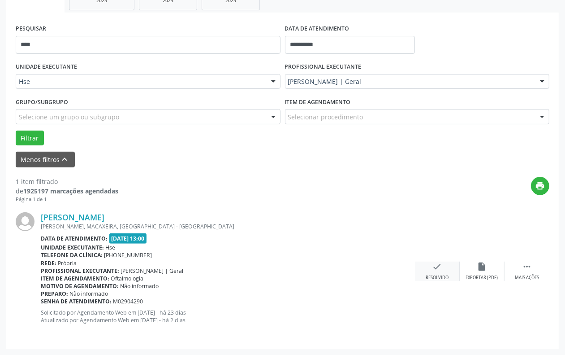
click at [439, 270] on icon "check" at bounding box center [438, 266] width 10 height 10
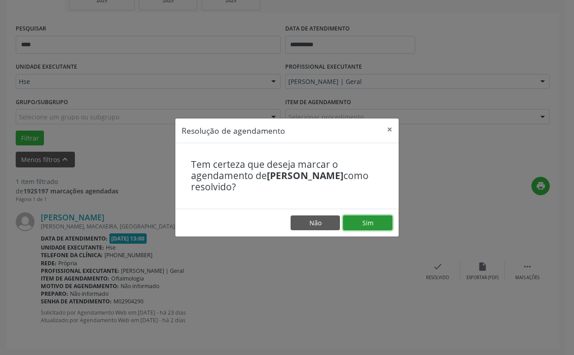
click at [359, 219] on button "Sim" at bounding box center [367, 222] width 49 height 15
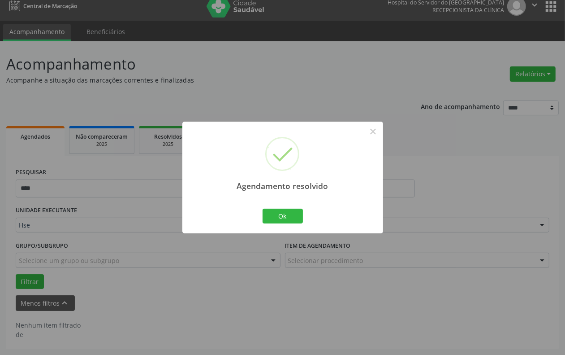
scroll to position [8, 0]
click at [293, 213] on button "Ok" at bounding box center [283, 216] width 40 height 15
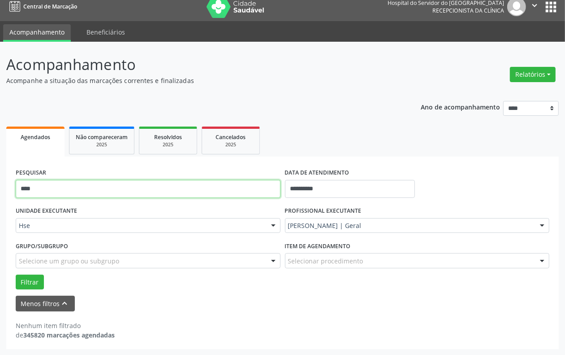
click at [229, 193] on input "****" at bounding box center [148, 189] width 265 height 18
type input "*****"
click at [16, 274] on button "Filtrar" at bounding box center [30, 281] width 28 height 15
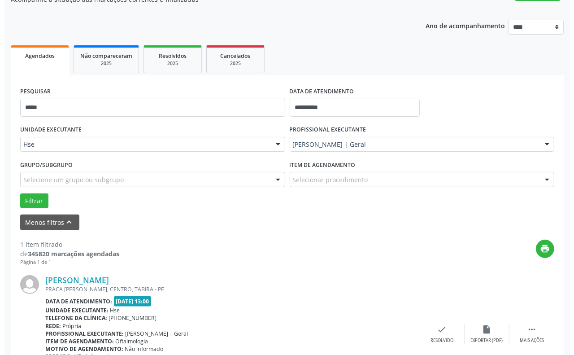
scroll to position [152, 0]
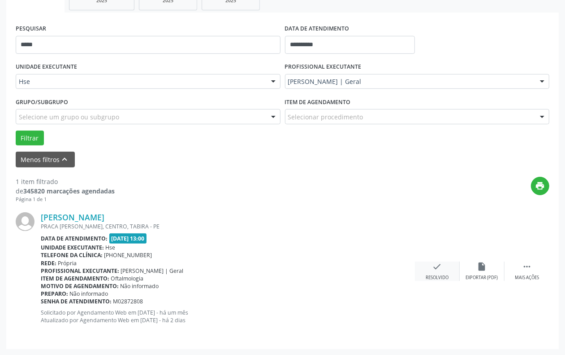
click at [438, 274] on div "Resolvido" at bounding box center [437, 277] width 23 height 6
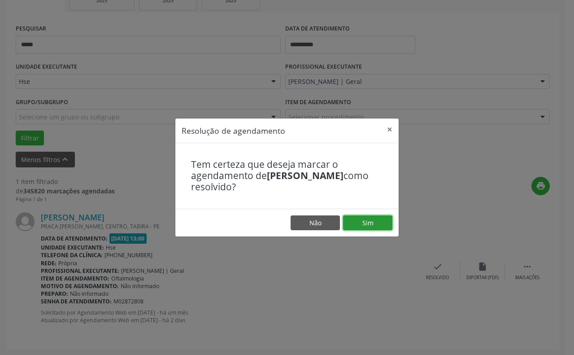
click at [375, 220] on button "Sim" at bounding box center [367, 222] width 49 height 15
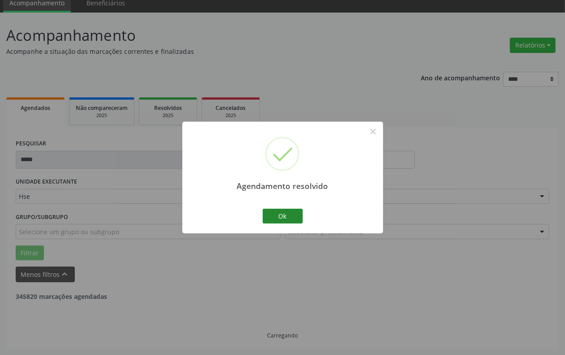
scroll to position [8, 0]
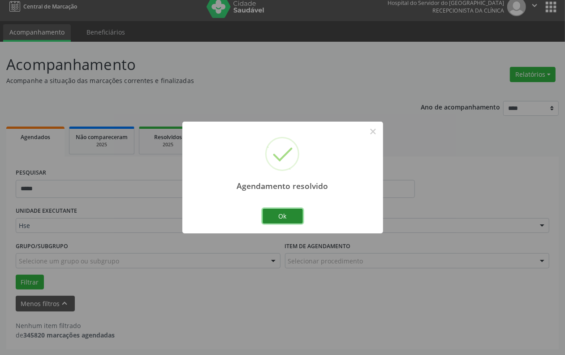
click at [292, 217] on button "Ok" at bounding box center [283, 216] width 40 height 15
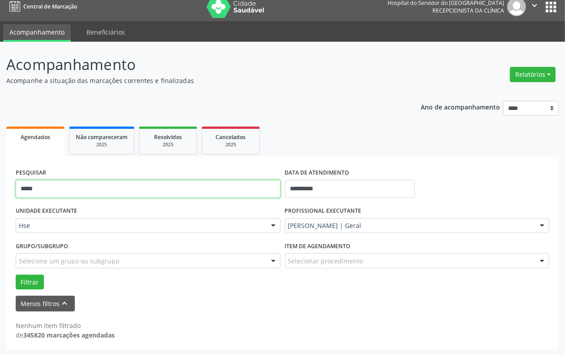
click at [252, 184] on input "*****" at bounding box center [148, 189] width 265 height 18
click at [16, 274] on button "Filtrar" at bounding box center [30, 281] width 28 height 15
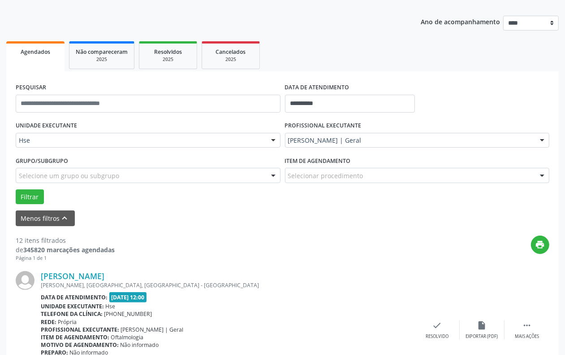
scroll to position [176, 0]
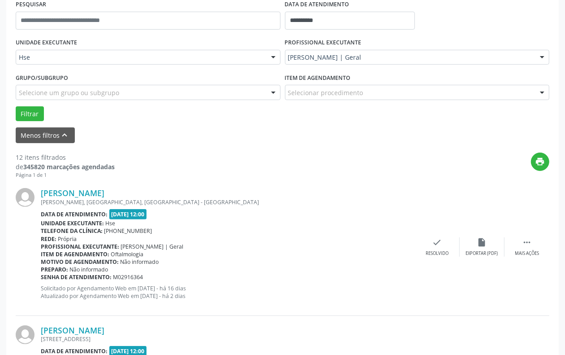
click at [531, 258] on div "[PERSON_NAME] [PERSON_NAME], [GEOGRAPHIC_DATA], [GEOGRAPHIC_DATA] - [GEOGRAPHIC…" at bounding box center [283, 246] width 534 height 137
click at [527, 251] on div "Mais ações" at bounding box center [527, 253] width 24 height 6
click at [496, 251] on div "Não compareceu" at bounding box center [482, 253] width 38 height 6
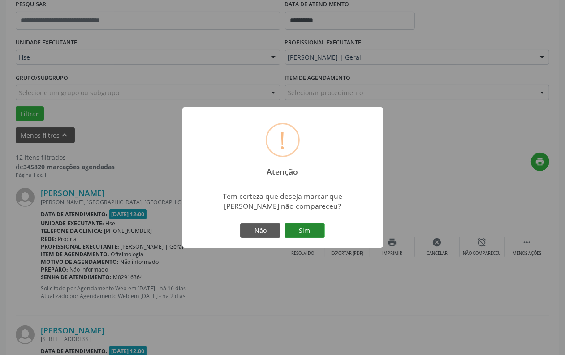
click at [304, 232] on button "Sim" at bounding box center [305, 230] width 40 height 15
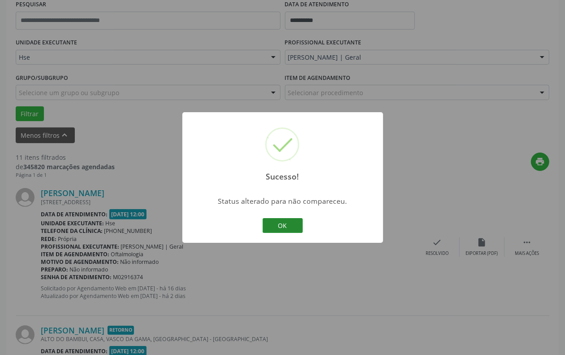
click at [295, 232] on button "OK" at bounding box center [283, 225] width 40 height 15
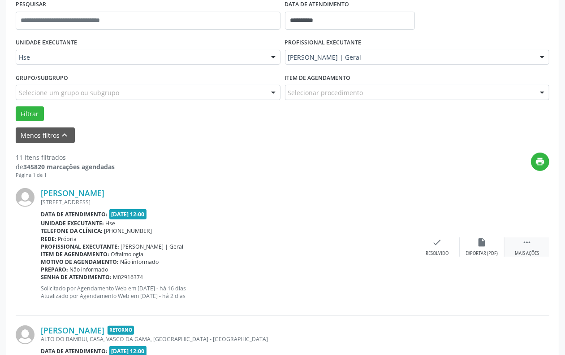
click at [528, 249] on div " Mais ações" at bounding box center [527, 246] width 45 height 19
click at [499, 241] on div "alarm_off Não compareceu" at bounding box center [482, 246] width 45 height 19
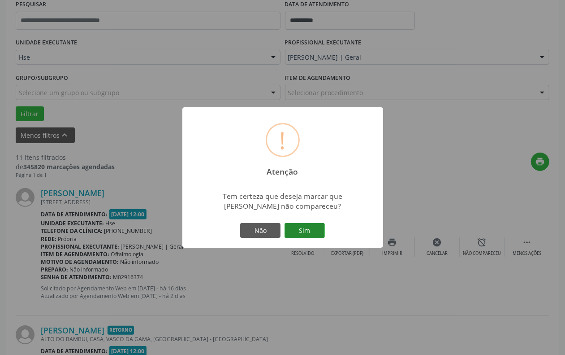
click at [303, 232] on button "Sim" at bounding box center [305, 230] width 40 height 15
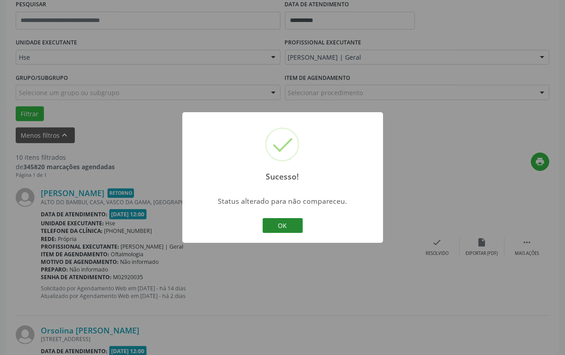
click at [292, 226] on button "OK" at bounding box center [283, 225] width 40 height 15
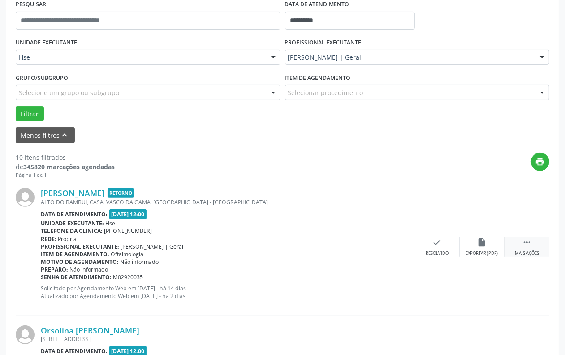
click at [525, 244] on icon "" at bounding box center [527, 242] width 10 height 10
click at [491, 243] on div "alarm_off Não compareceu" at bounding box center [482, 246] width 45 height 19
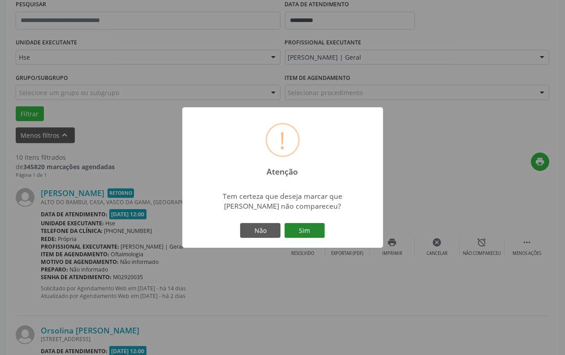
click at [308, 223] on button "Sim" at bounding box center [305, 230] width 40 height 15
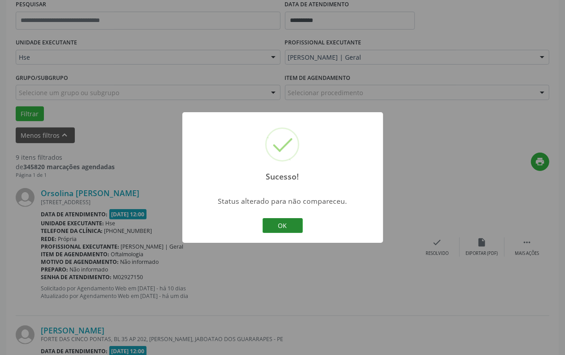
click at [278, 229] on button "OK" at bounding box center [283, 225] width 40 height 15
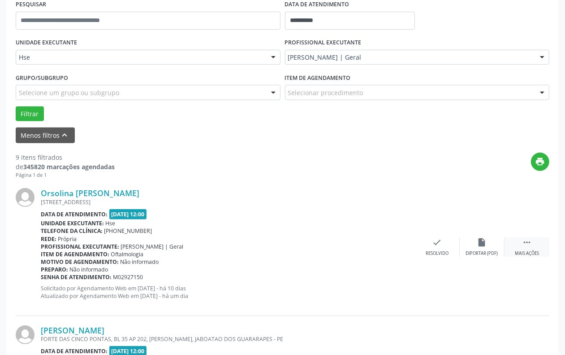
click at [525, 250] on div "Mais ações" at bounding box center [527, 253] width 24 height 6
click at [487, 247] on icon "alarm_off" at bounding box center [483, 242] width 10 height 10
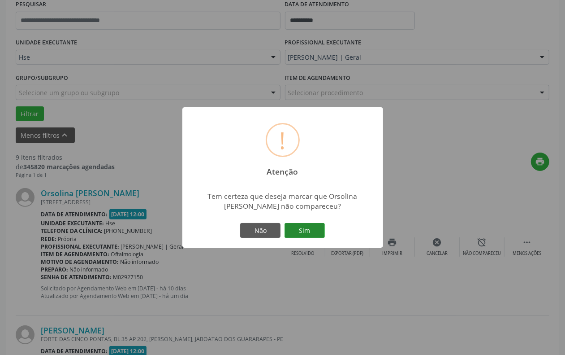
click at [314, 227] on button "Sim" at bounding box center [305, 230] width 40 height 15
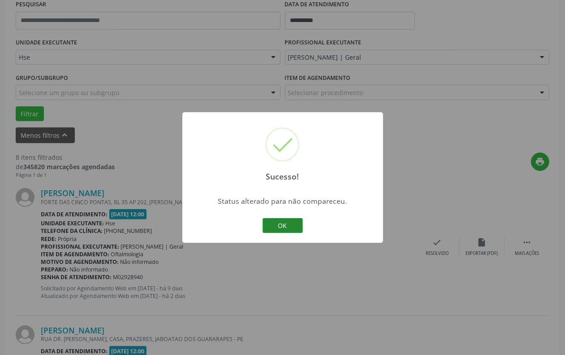
click at [278, 225] on button "OK" at bounding box center [283, 225] width 40 height 15
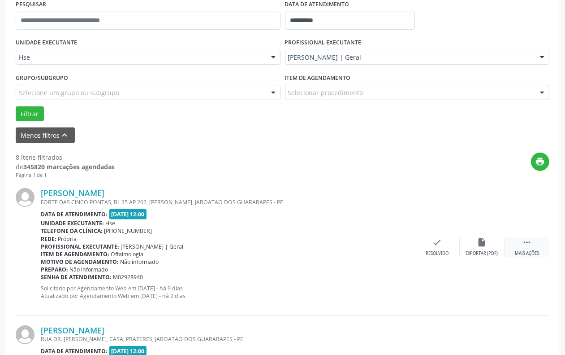
click at [533, 248] on div " Mais ações" at bounding box center [527, 246] width 45 height 19
click at [489, 252] on div "Não compareceu" at bounding box center [482, 253] width 38 height 6
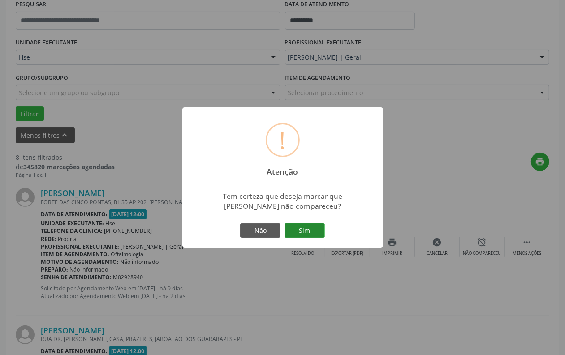
click at [304, 229] on button "Sim" at bounding box center [305, 230] width 40 height 15
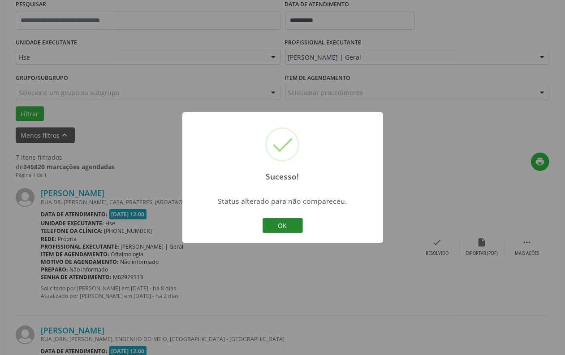
click at [281, 223] on button "OK" at bounding box center [283, 225] width 40 height 15
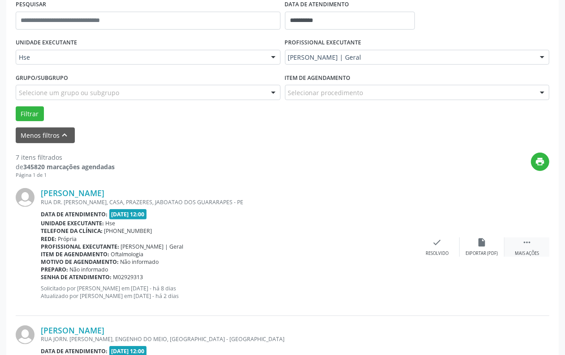
click at [539, 246] on div " Mais ações" at bounding box center [527, 246] width 45 height 19
click at [490, 250] on div "Não compareceu" at bounding box center [482, 253] width 38 height 6
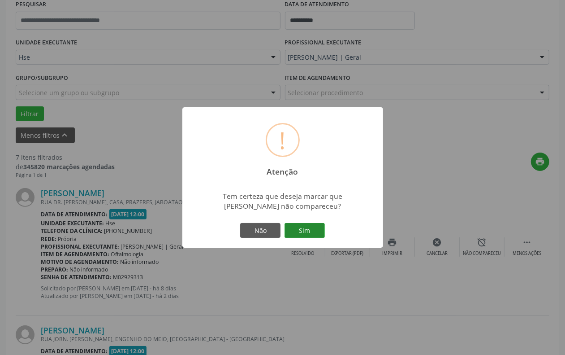
click at [297, 229] on button "Sim" at bounding box center [305, 230] width 40 height 15
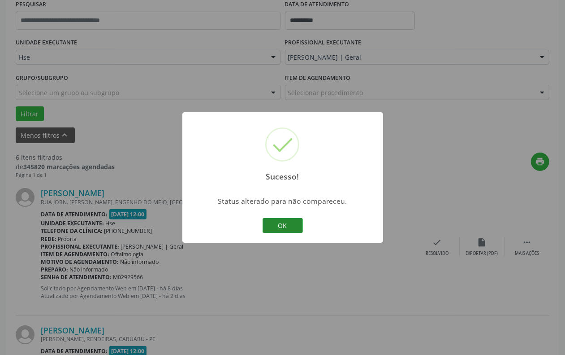
click at [283, 229] on button "OK" at bounding box center [283, 225] width 40 height 15
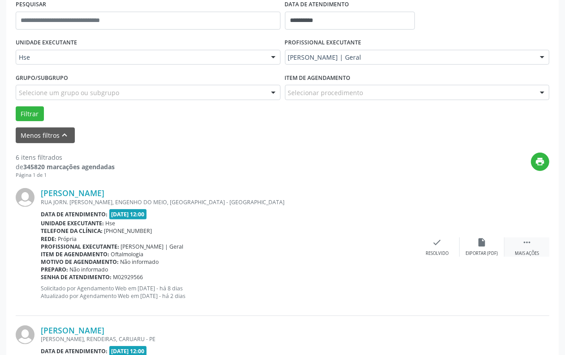
click at [523, 250] on div "Mais ações" at bounding box center [527, 253] width 24 height 6
click at [485, 250] on div "Não compareceu" at bounding box center [482, 253] width 38 height 6
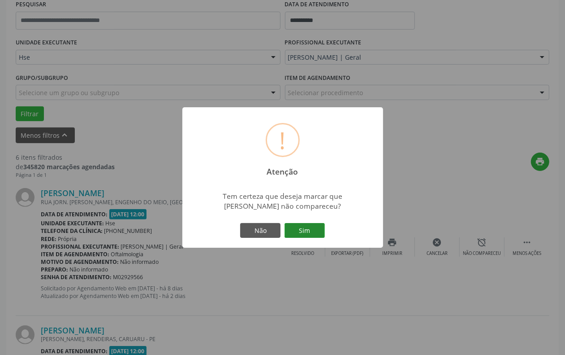
click at [317, 229] on button "Sim" at bounding box center [305, 230] width 40 height 15
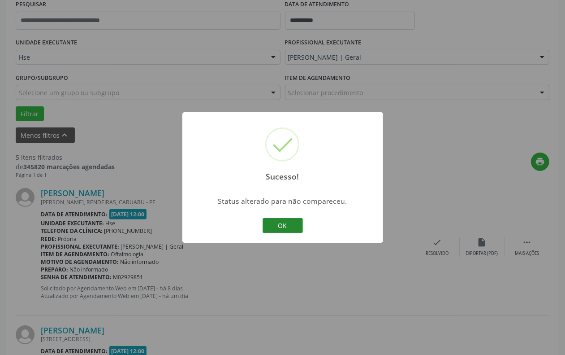
click at [285, 222] on button "OK" at bounding box center [283, 225] width 40 height 15
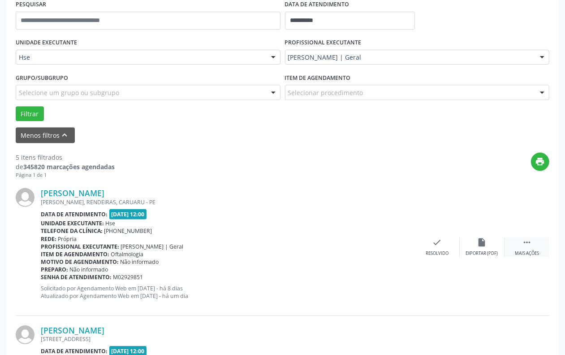
click at [527, 241] on icon "" at bounding box center [527, 242] width 10 height 10
click at [479, 244] on icon "alarm_off" at bounding box center [483, 242] width 10 height 10
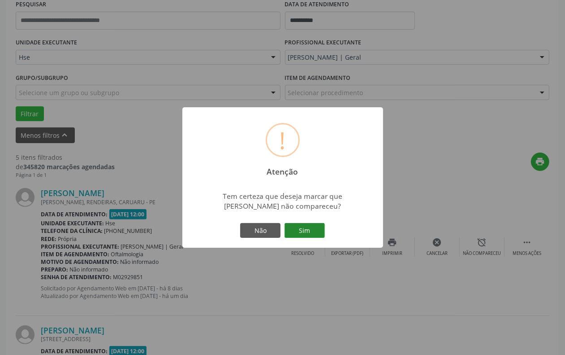
click at [314, 234] on button "Sim" at bounding box center [305, 230] width 40 height 15
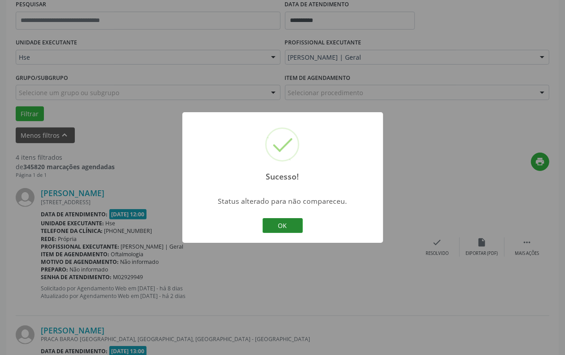
click at [283, 222] on button "OK" at bounding box center [283, 225] width 40 height 15
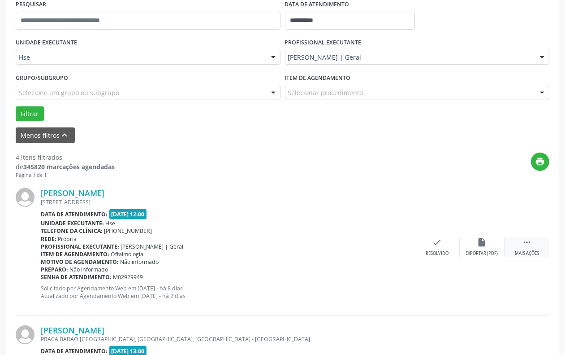
click at [525, 247] on icon "" at bounding box center [527, 242] width 10 height 10
click at [486, 238] on icon "alarm_off" at bounding box center [483, 242] width 10 height 10
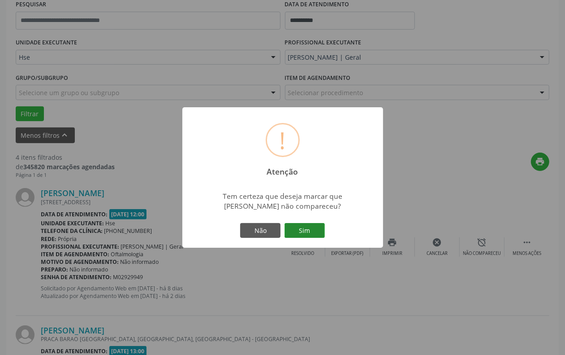
click at [316, 223] on button "Sim" at bounding box center [305, 230] width 40 height 15
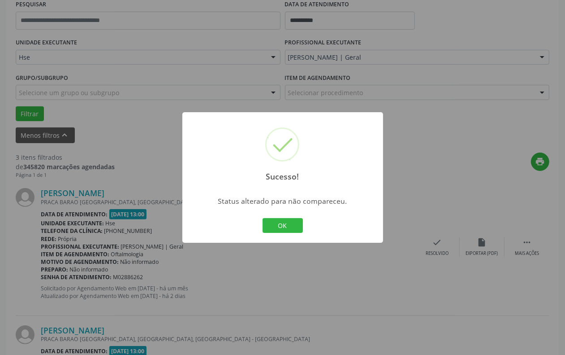
click at [308, 225] on div "Sucesso! × Status alterado para não compareceu. OK Cancel" at bounding box center [283, 177] width 201 height 131
click at [286, 223] on button "OK" at bounding box center [283, 225] width 40 height 15
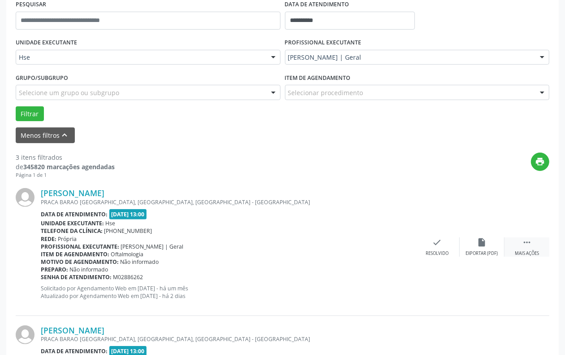
click at [528, 244] on icon "" at bounding box center [527, 242] width 10 height 10
click at [472, 252] on div "Não compareceu" at bounding box center [482, 253] width 38 height 6
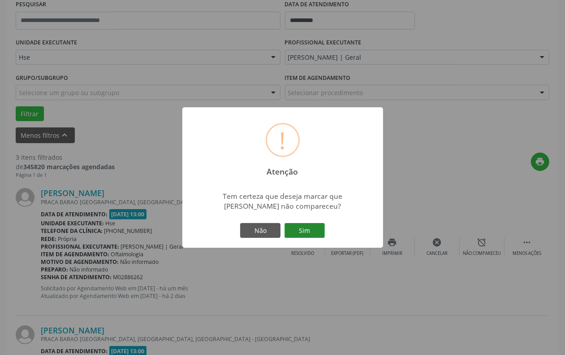
click at [303, 234] on button "Sim" at bounding box center [305, 230] width 40 height 15
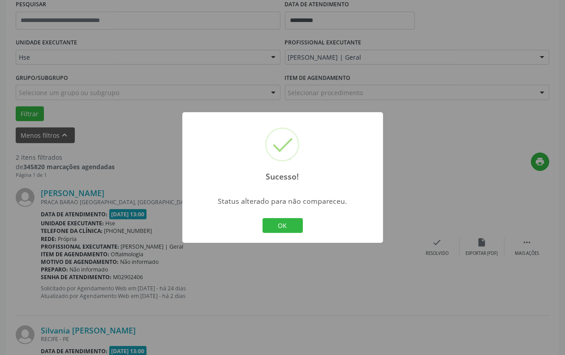
click at [294, 234] on div "OK Cancel" at bounding box center [283, 225] width 44 height 19
click at [285, 225] on button "OK" at bounding box center [283, 225] width 40 height 15
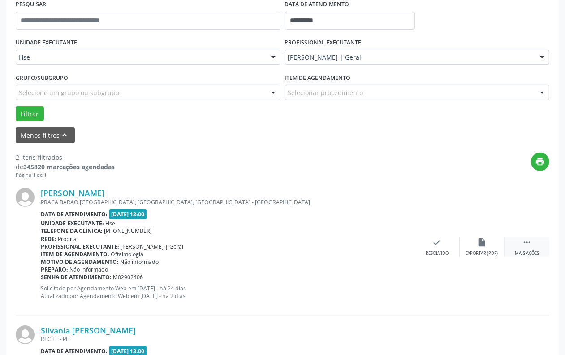
click at [541, 247] on div " Mais ações" at bounding box center [527, 246] width 45 height 19
click at [480, 248] on div "alarm_off Não compareceu" at bounding box center [482, 246] width 45 height 19
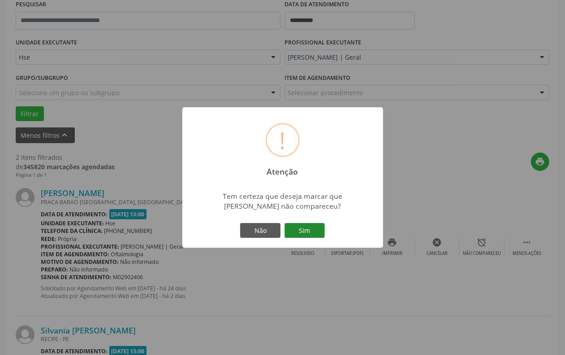
click at [323, 230] on button "Sim" at bounding box center [305, 230] width 40 height 15
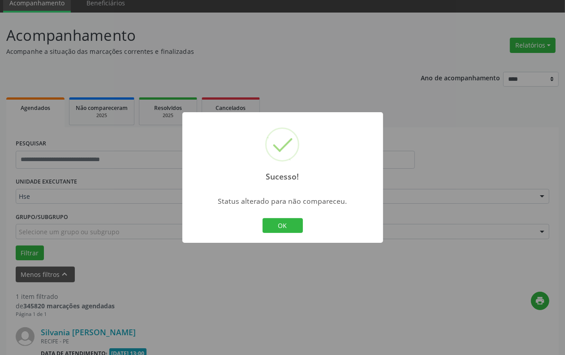
scroll to position [152, 0]
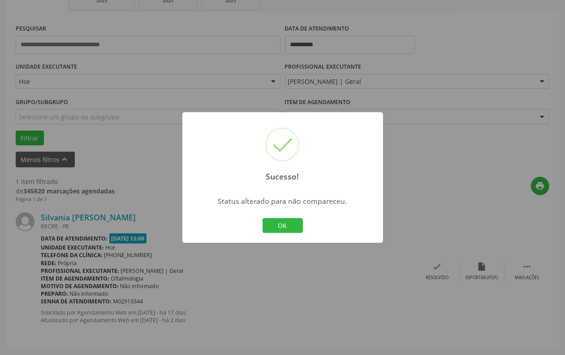
click at [309, 231] on div "Sucesso! × Status alterado para não compareceu. OK Cancel" at bounding box center [283, 177] width 201 height 131
click at [300, 230] on button "OK" at bounding box center [283, 225] width 40 height 15
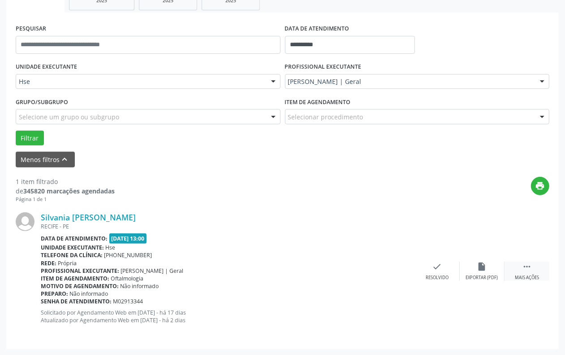
click at [530, 274] on div " Mais ações" at bounding box center [527, 270] width 45 height 19
click at [487, 268] on icon "alarm_off" at bounding box center [483, 266] width 10 height 10
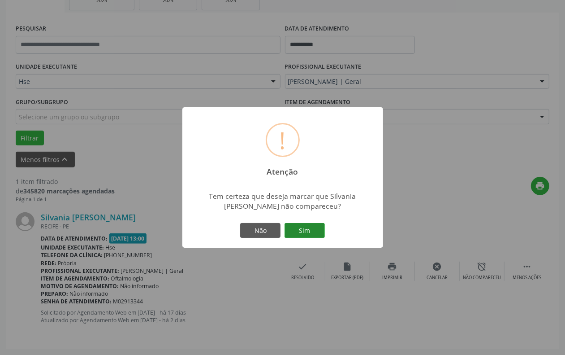
click at [317, 229] on button "Sim" at bounding box center [305, 230] width 40 height 15
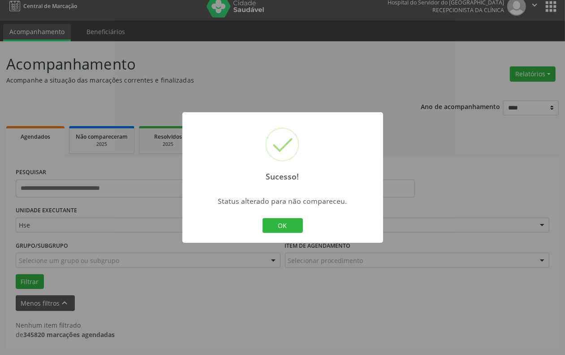
scroll to position [8, 0]
click at [291, 226] on button "OK" at bounding box center [283, 225] width 40 height 15
